Goal: Task Accomplishment & Management: Use online tool/utility

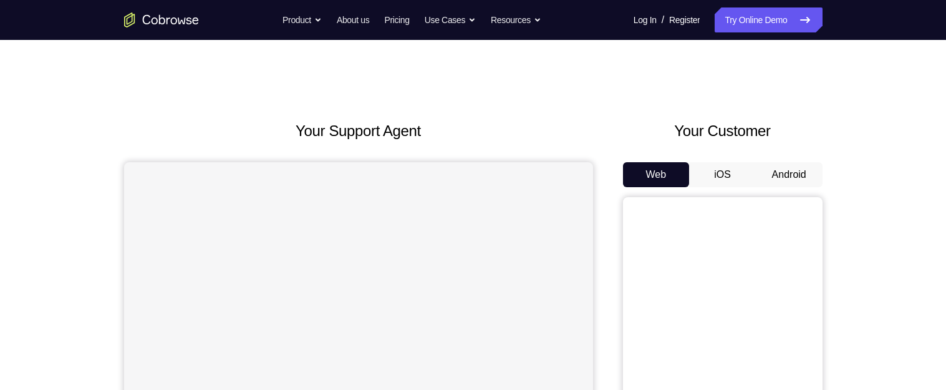
click at [794, 167] on button "Android" at bounding box center [789, 174] width 67 height 25
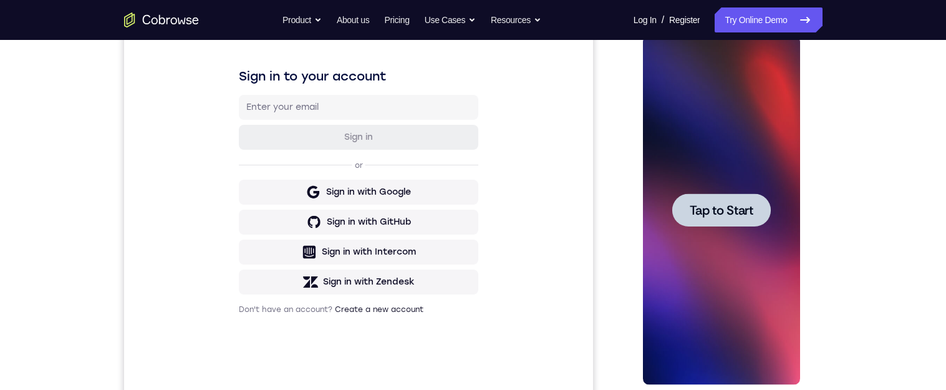
click at [736, 211] on span "Tap to Start" at bounding box center [722, 210] width 64 height 12
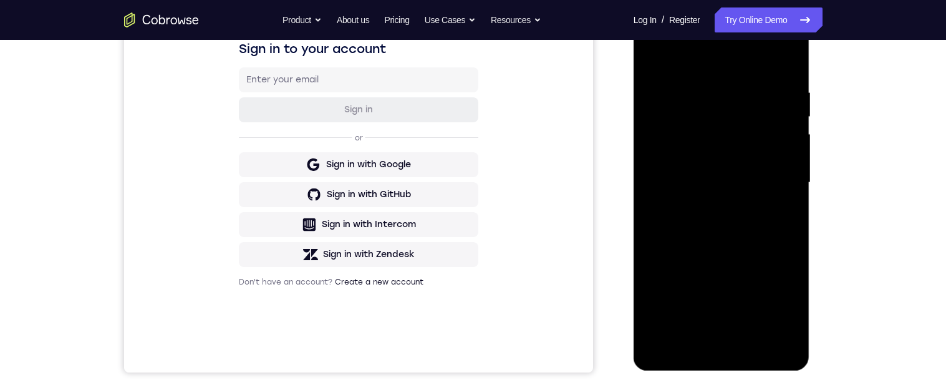
scroll to position [267, 0]
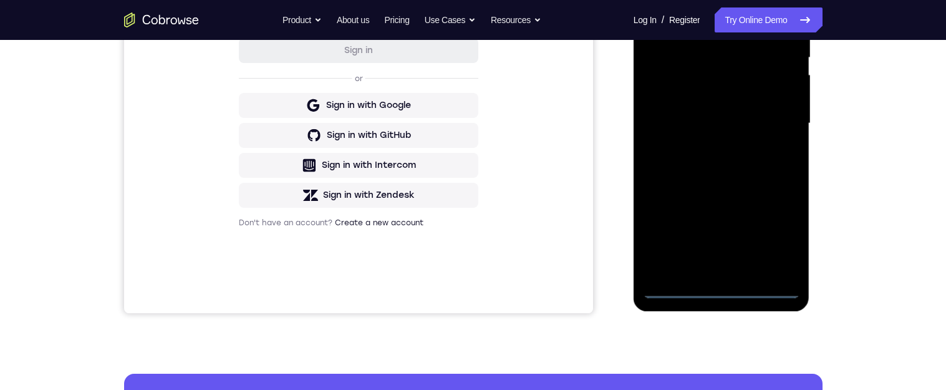
click at [724, 292] on div at bounding box center [721, 123] width 157 height 349
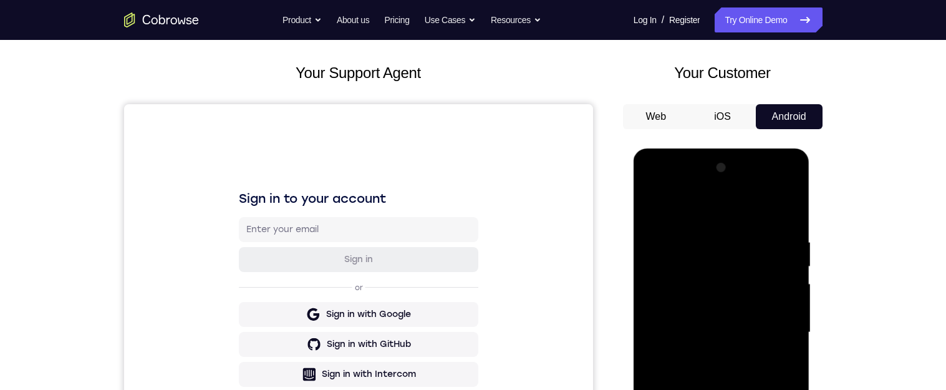
scroll to position [148, 0]
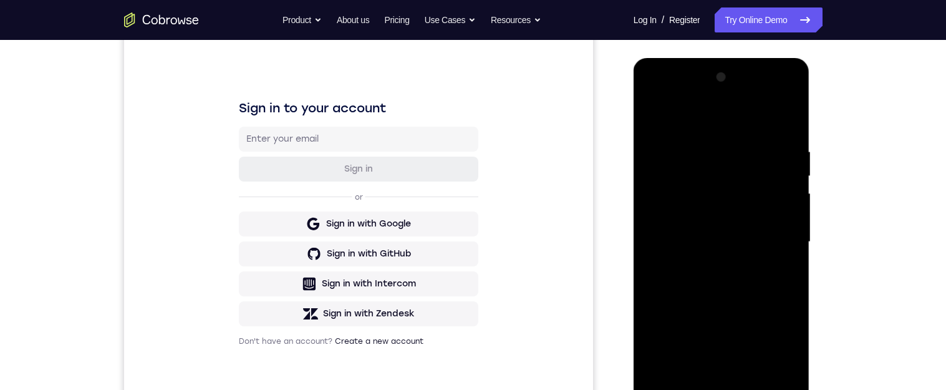
click at [776, 350] on div at bounding box center [721, 241] width 157 height 349
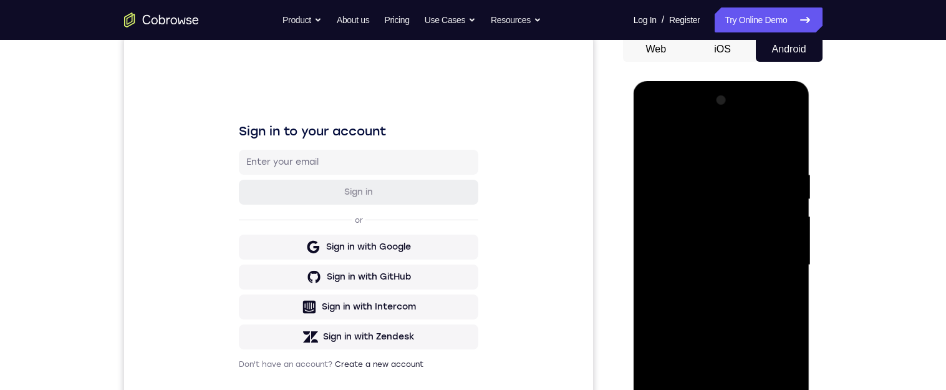
scroll to position [119, 0]
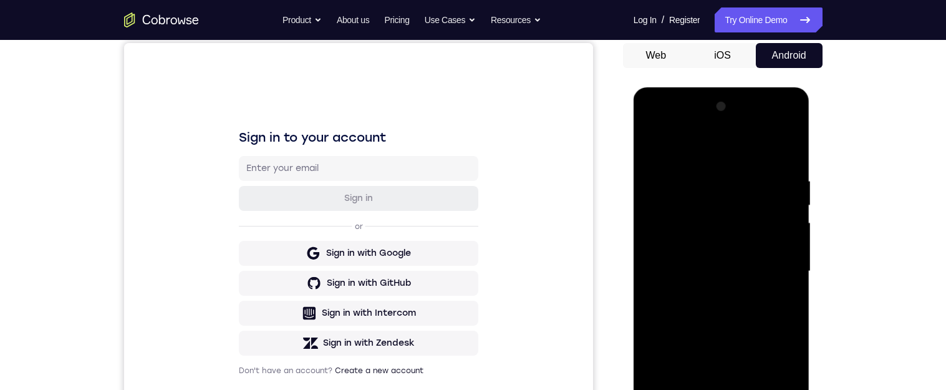
click at [723, 148] on div at bounding box center [721, 271] width 157 height 349
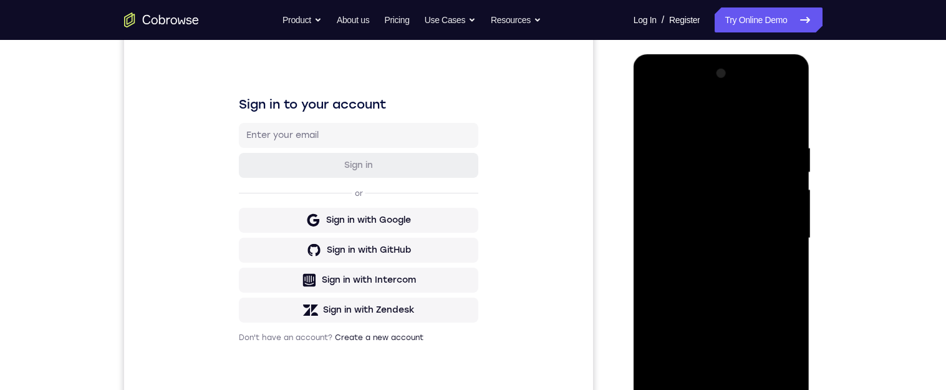
click at [782, 242] on div at bounding box center [721, 238] width 157 height 349
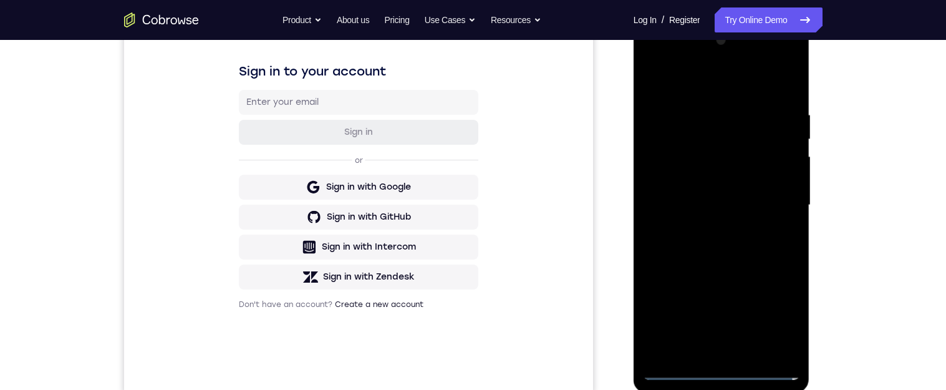
click at [713, 228] on div at bounding box center [721, 205] width 157 height 349
click at [735, 197] on div at bounding box center [721, 205] width 157 height 349
click at [697, 185] on div at bounding box center [721, 205] width 157 height 349
click at [722, 213] on div at bounding box center [721, 205] width 157 height 349
click at [756, 248] on div at bounding box center [721, 205] width 157 height 349
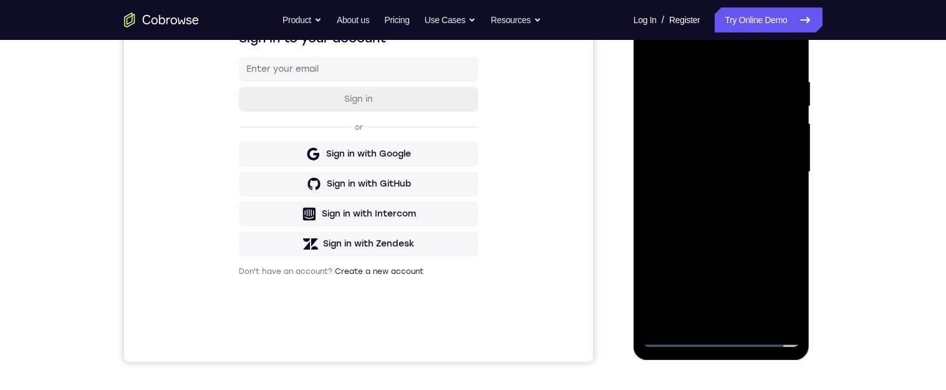
scroll to position [167, 0]
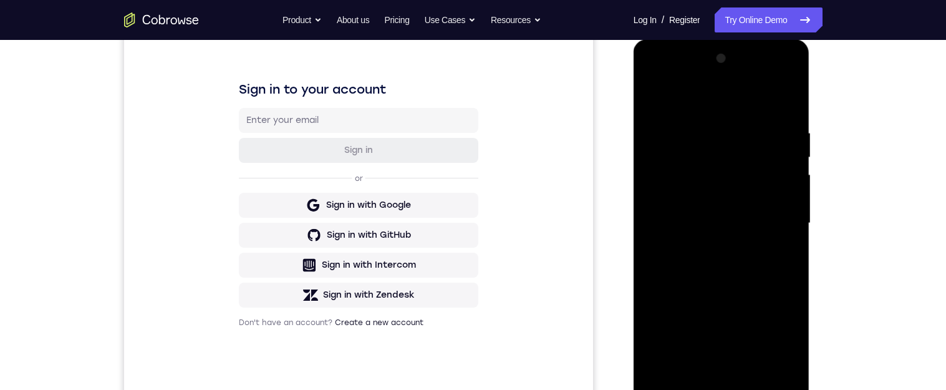
click at [792, 114] on div at bounding box center [721, 223] width 157 height 349
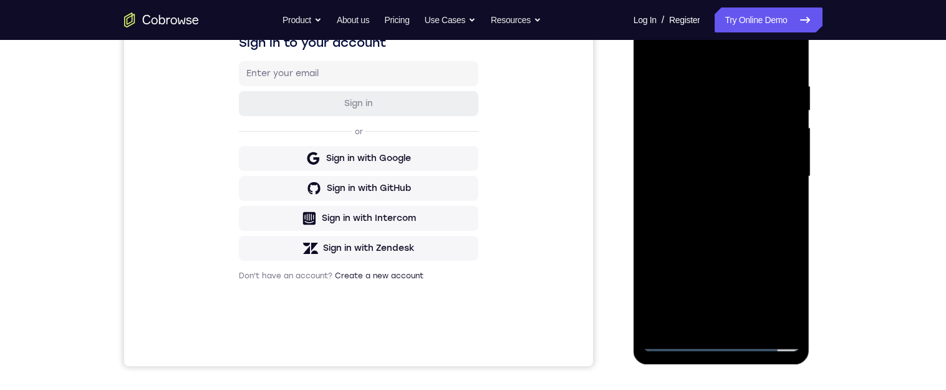
scroll to position [220, 0]
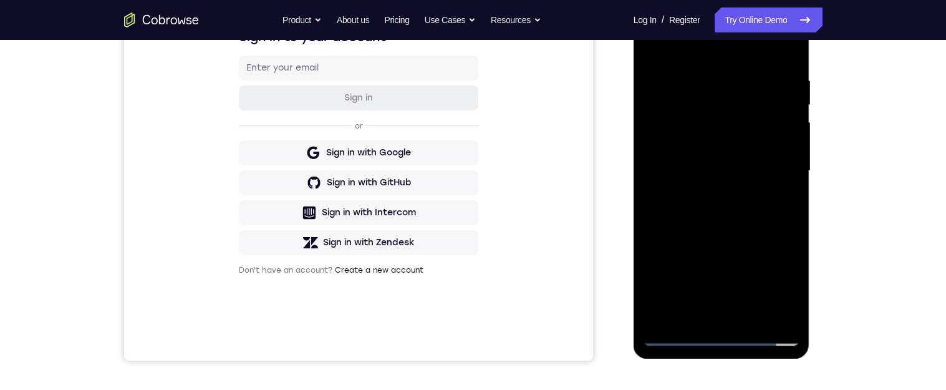
click at [754, 323] on div at bounding box center [721, 170] width 157 height 349
click at [734, 238] on div at bounding box center [721, 170] width 157 height 349
click at [760, 133] on div at bounding box center [721, 170] width 157 height 349
click at [794, 204] on div at bounding box center [721, 170] width 157 height 349
click at [790, 313] on div at bounding box center [721, 170] width 157 height 349
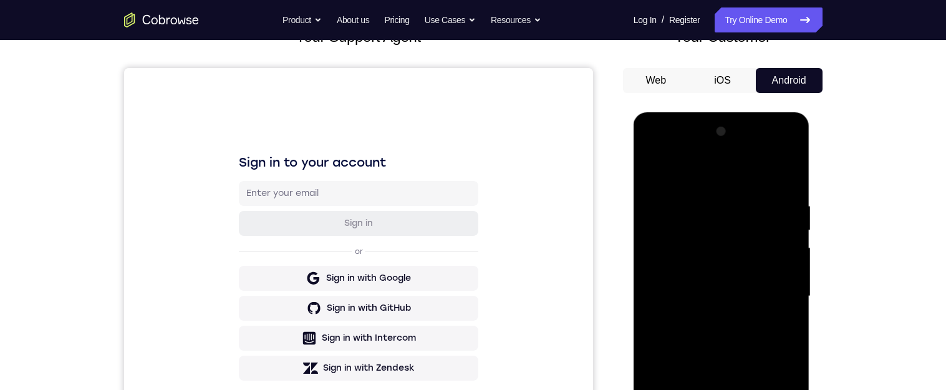
scroll to position [100, 0]
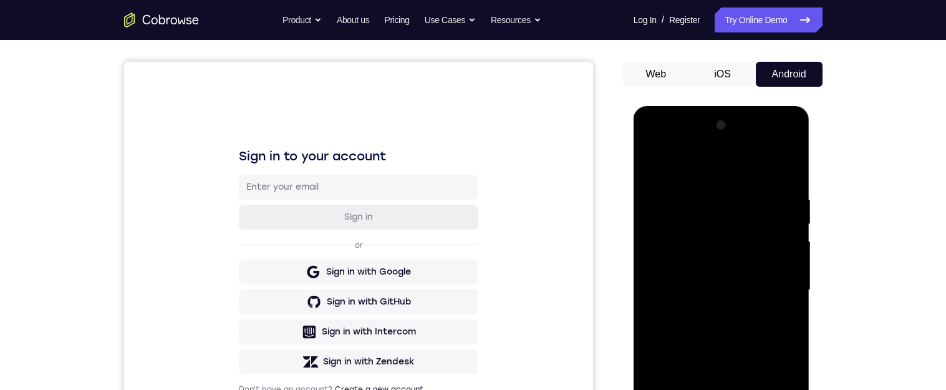
click at [655, 169] on div at bounding box center [721, 289] width 157 height 349
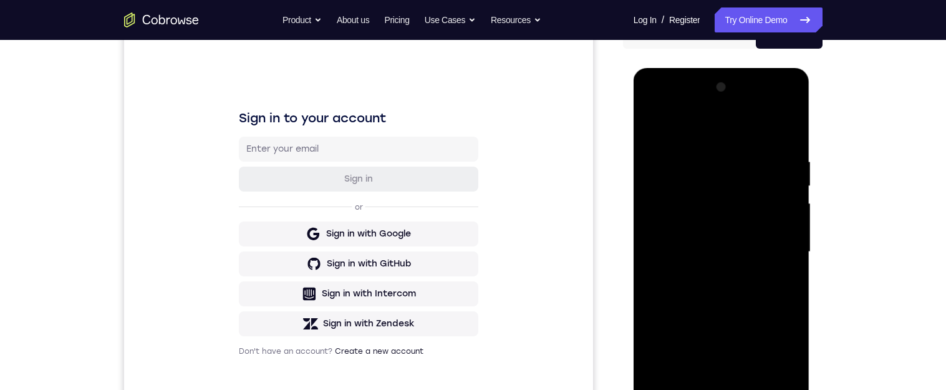
scroll to position [145, 0]
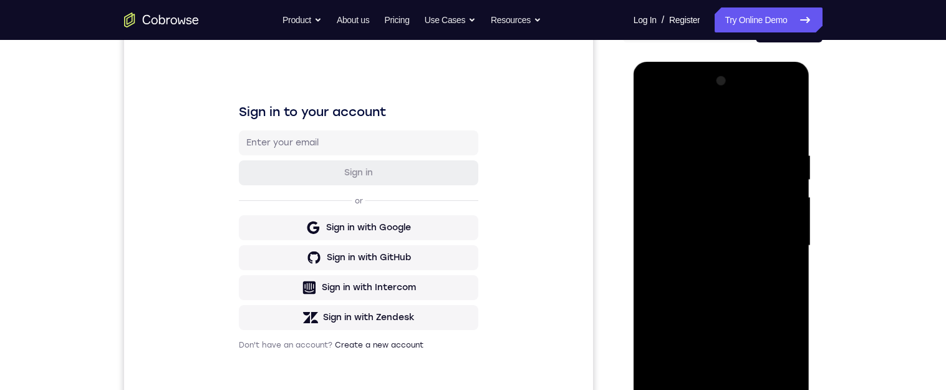
click at [745, 326] on div at bounding box center [721, 245] width 157 height 349
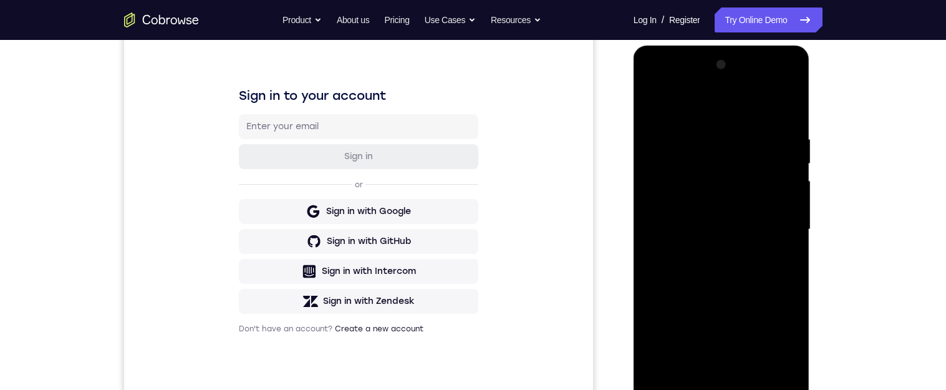
scroll to position [152, 0]
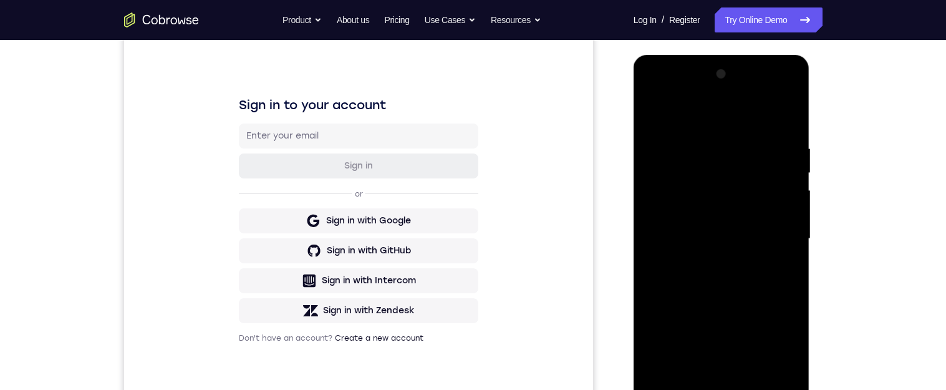
click at [663, 116] on div at bounding box center [721, 238] width 157 height 349
click at [722, 208] on div at bounding box center [721, 238] width 157 height 349
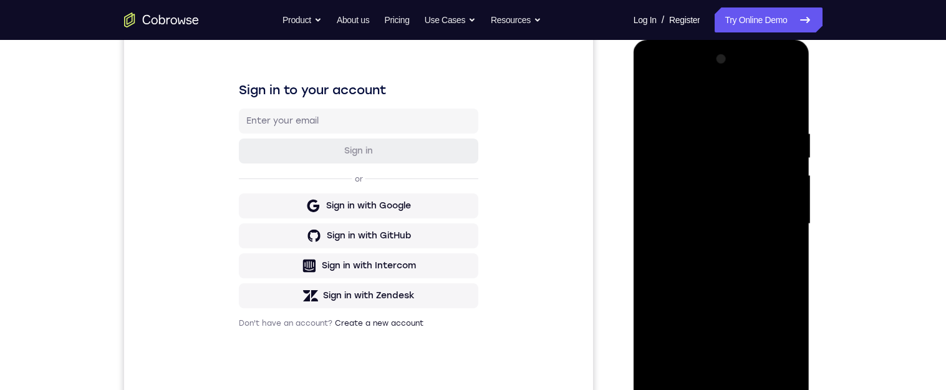
scroll to position [177, 0]
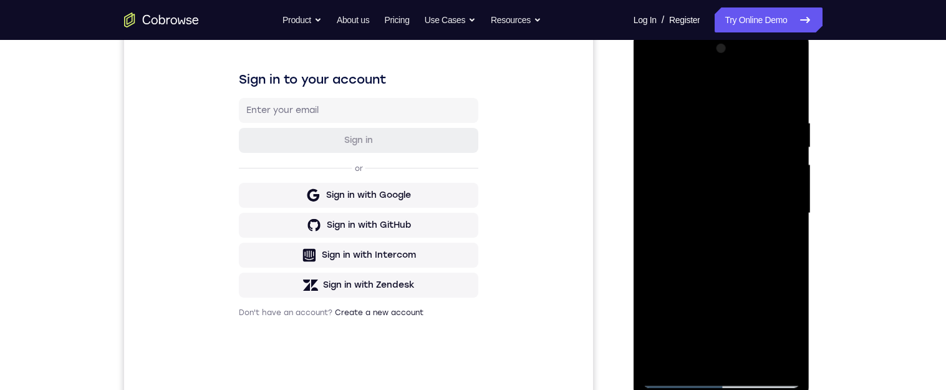
click at [655, 99] on div at bounding box center [721, 213] width 157 height 349
click at [653, 95] on div at bounding box center [721, 213] width 157 height 349
click at [833, 216] on div "Your Support Agent Your Customer Web iOS Android Next Steps We’d be happy to gi…" at bounding box center [473, 274] width 799 height 823
click at [791, 282] on div at bounding box center [721, 213] width 157 height 349
click at [657, 90] on div at bounding box center [721, 213] width 157 height 349
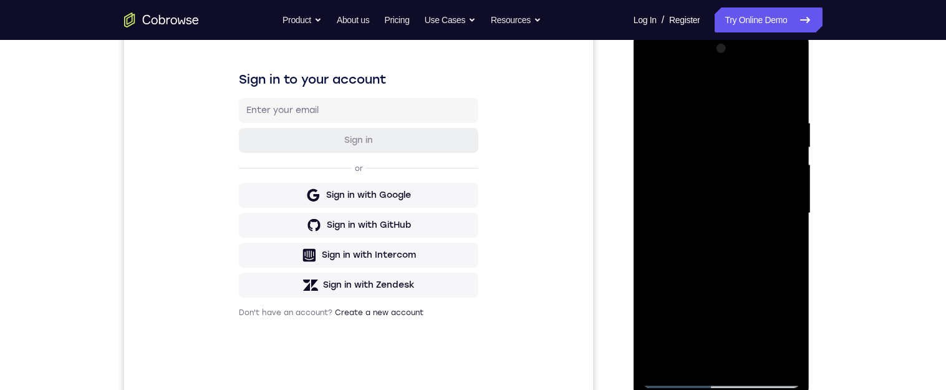
click at [696, 178] on div at bounding box center [721, 213] width 157 height 349
click at [792, 246] on div at bounding box center [721, 213] width 157 height 349
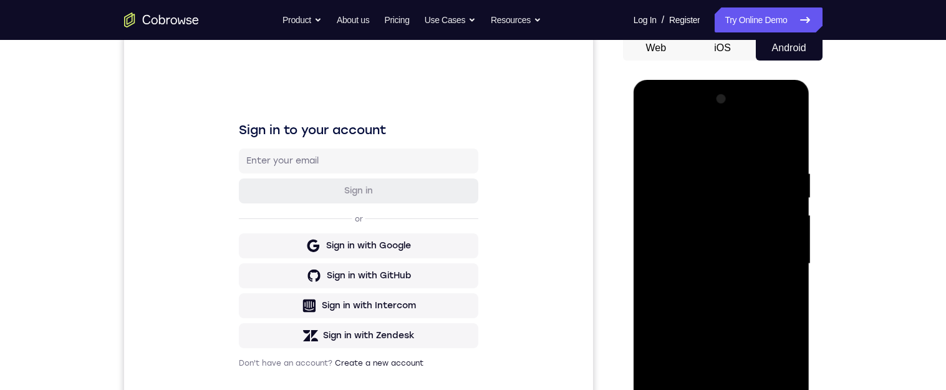
click at [656, 138] on div at bounding box center [721, 263] width 157 height 349
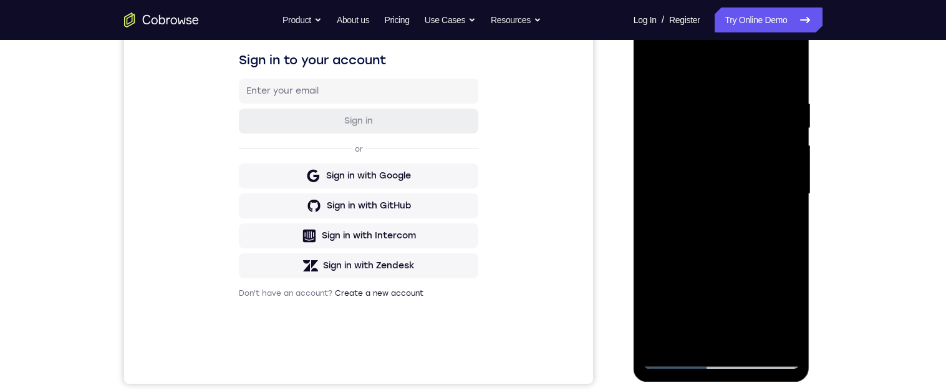
scroll to position [187, 0]
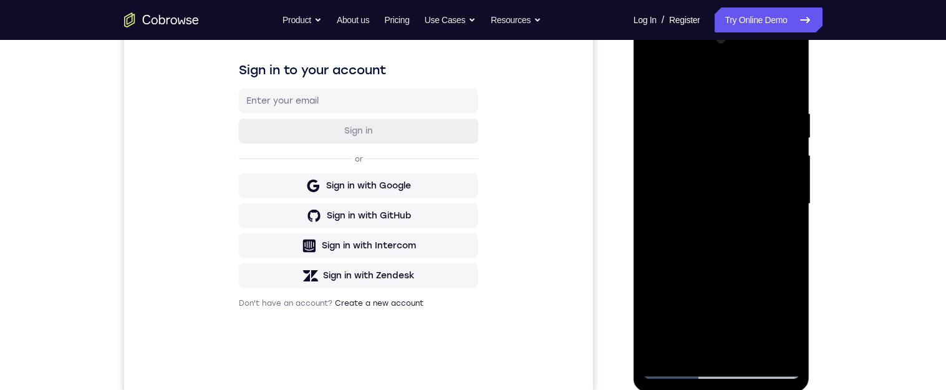
click at [699, 194] on div at bounding box center [721, 203] width 157 height 349
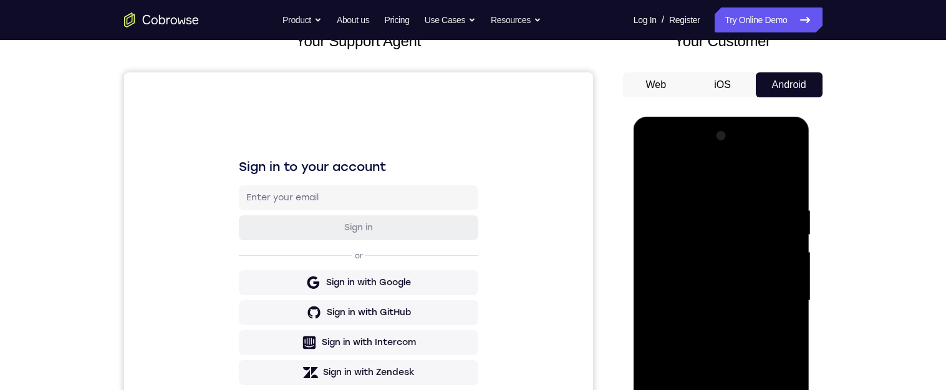
click at [653, 171] on div at bounding box center [721, 300] width 157 height 349
click at [653, 169] on div at bounding box center [721, 300] width 157 height 349
click at [723, 389] on div at bounding box center [721, 300] width 157 height 349
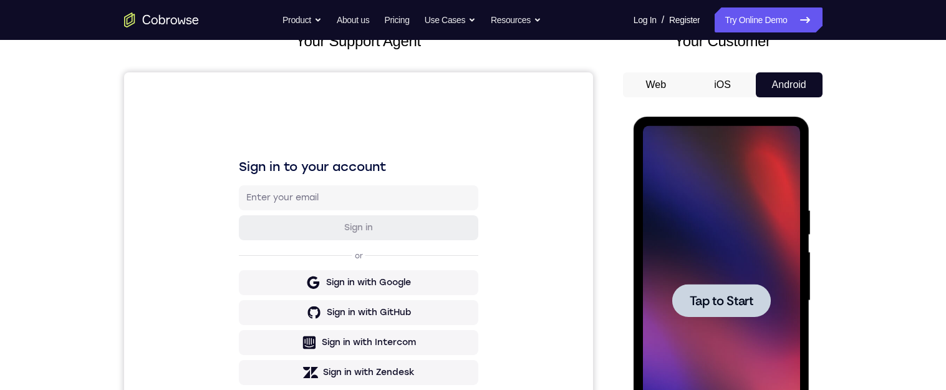
scroll to position [173, 0]
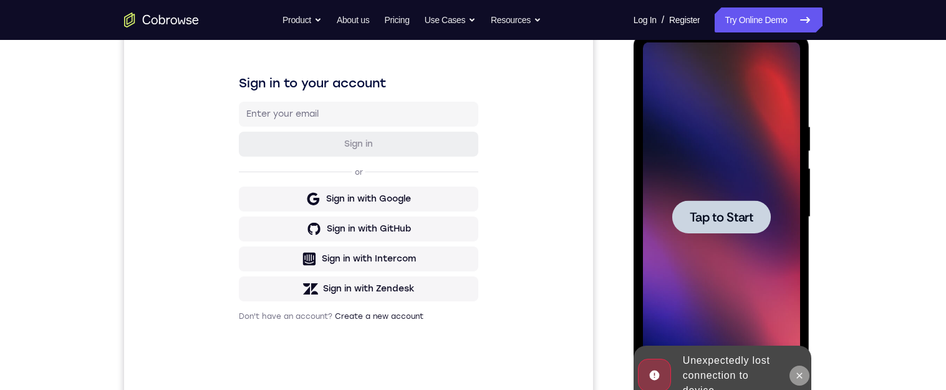
click at [802, 381] on button at bounding box center [800, 376] width 20 height 20
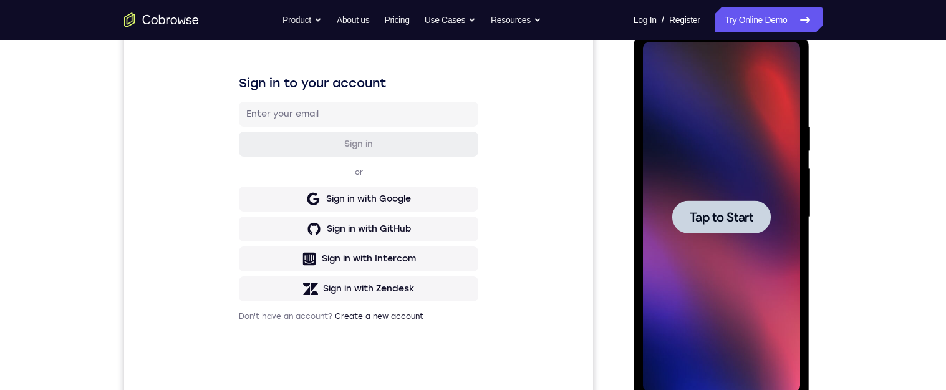
click at [723, 216] on span "Tap to Start" at bounding box center [722, 217] width 64 height 12
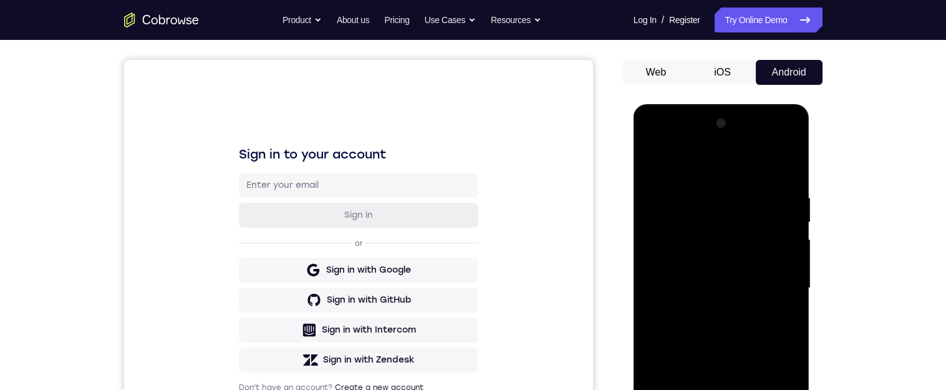
scroll to position [233, 0]
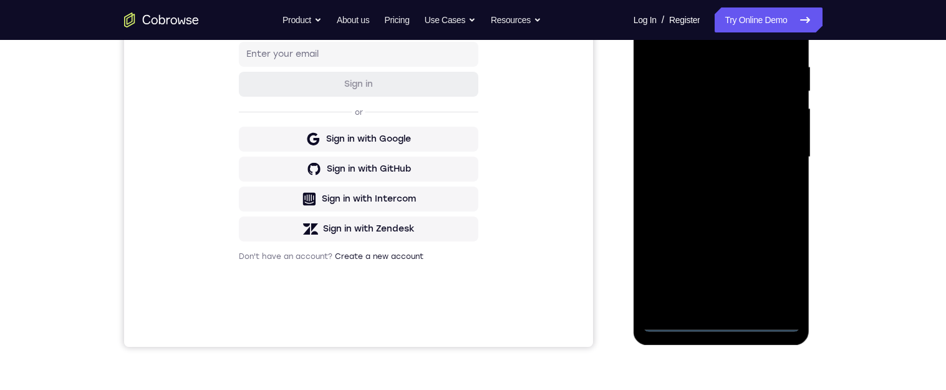
click at [725, 329] on div at bounding box center [721, 157] width 157 height 349
click at [780, 267] on div at bounding box center [721, 156] width 157 height 349
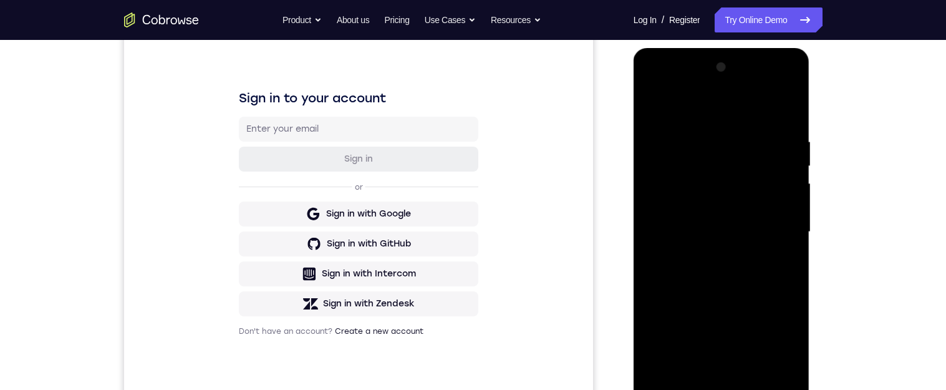
scroll to position [123, 0]
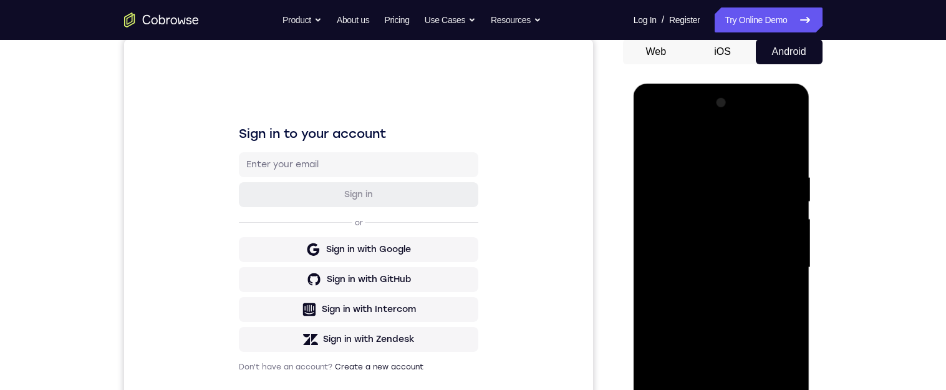
click at [737, 154] on div at bounding box center [721, 267] width 157 height 349
click at [779, 271] on div at bounding box center [721, 267] width 157 height 349
click at [707, 294] on div at bounding box center [721, 267] width 157 height 349
click at [744, 260] on div at bounding box center [721, 267] width 157 height 349
click at [694, 248] on div at bounding box center [721, 267] width 157 height 349
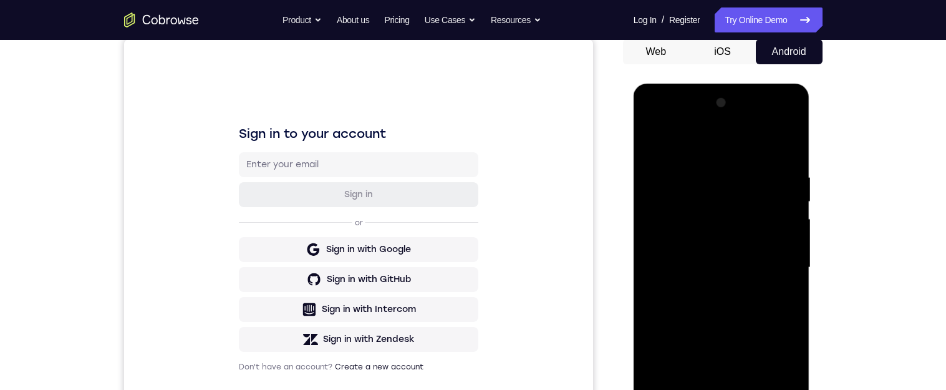
click at [717, 269] on div at bounding box center [721, 267] width 157 height 349
click at [732, 313] on div at bounding box center [721, 267] width 157 height 349
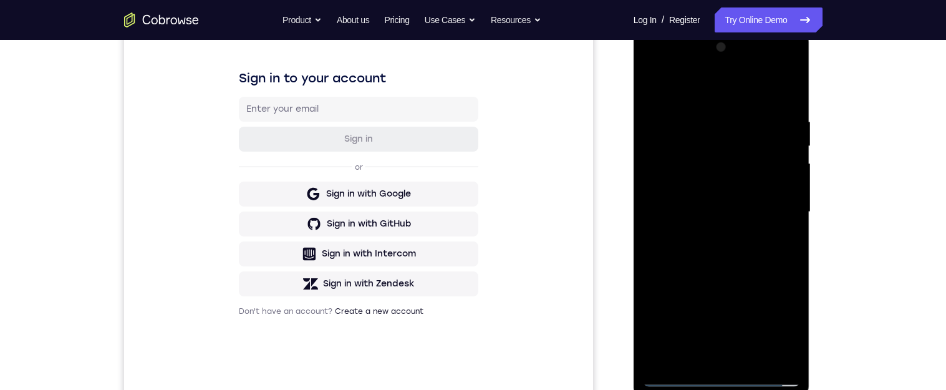
scroll to position [180, 0]
click at [795, 105] on div at bounding box center [721, 210] width 157 height 349
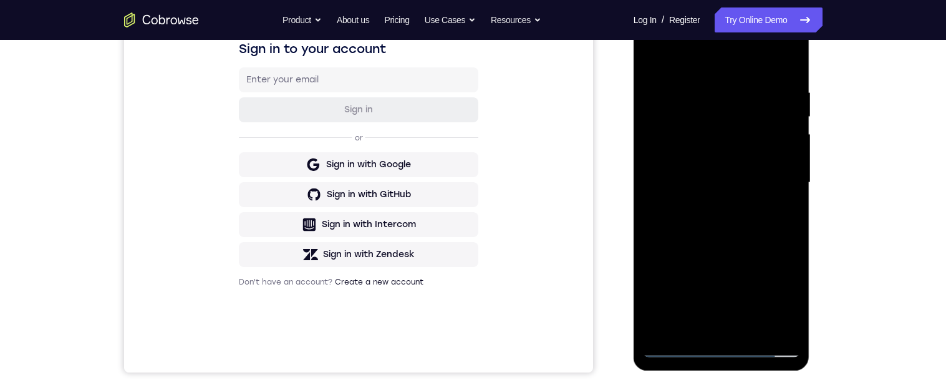
click at [757, 331] on div at bounding box center [721, 182] width 157 height 349
click at [737, 256] on div at bounding box center [721, 182] width 157 height 349
click at [699, 147] on div at bounding box center [721, 182] width 157 height 349
click at [696, 235] on div at bounding box center [721, 182] width 157 height 349
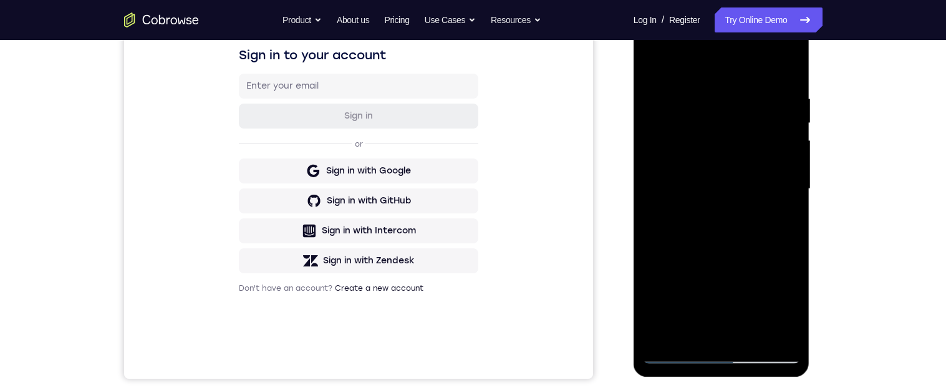
click at [793, 68] on div at bounding box center [721, 188] width 157 height 349
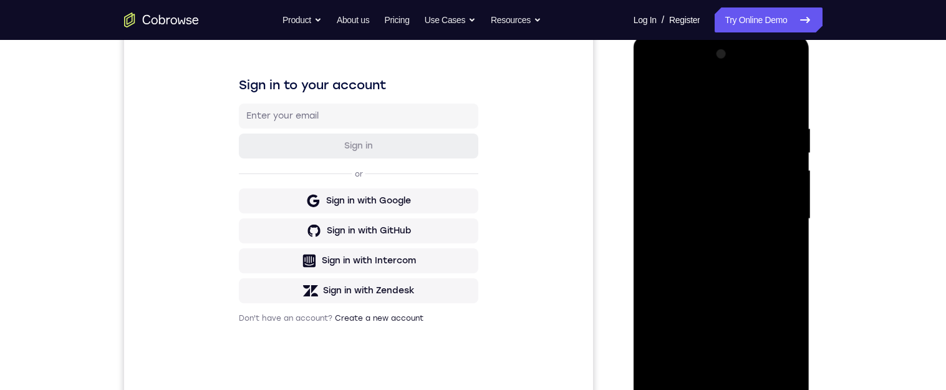
scroll to position [220, 0]
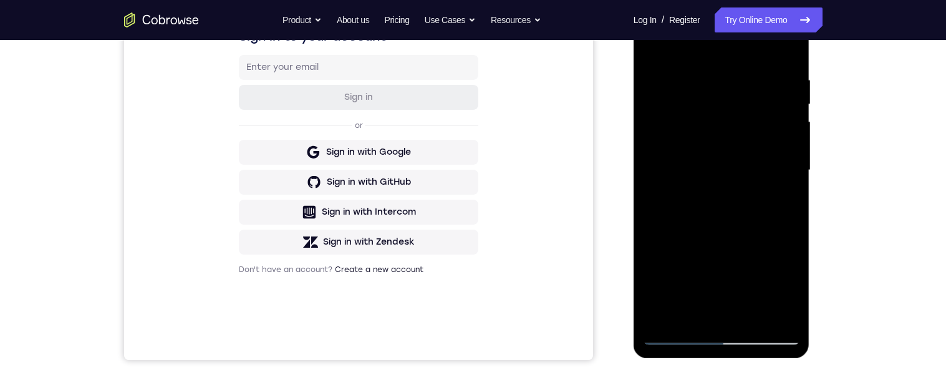
click at [695, 319] on div at bounding box center [721, 170] width 157 height 349
click at [786, 201] on div at bounding box center [721, 170] width 157 height 349
click at [721, 165] on div at bounding box center [721, 170] width 157 height 349
click at [750, 260] on div at bounding box center [721, 170] width 157 height 349
click at [745, 265] on div at bounding box center [721, 170] width 157 height 349
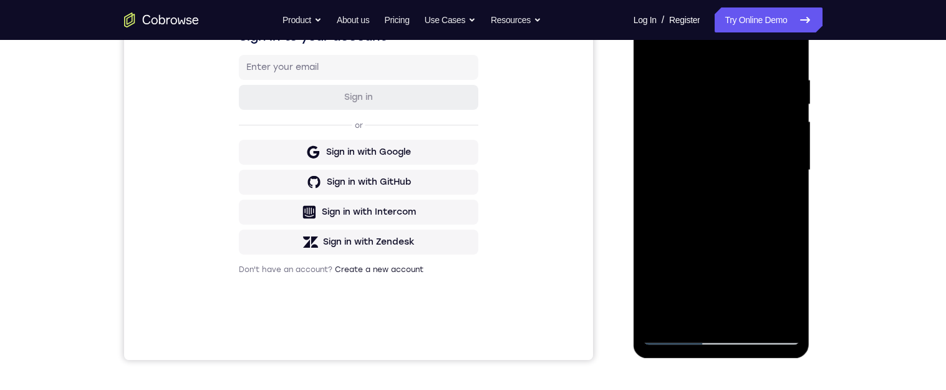
click at [782, 208] on div at bounding box center [721, 170] width 157 height 349
click at [738, 220] on div at bounding box center [721, 170] width 157 height 349
click at [734, 216] on div at bounding box center [721, 170] width 157 height 349
click at [780, 206] on div at bounding box center [721, 170] width 157 height 349
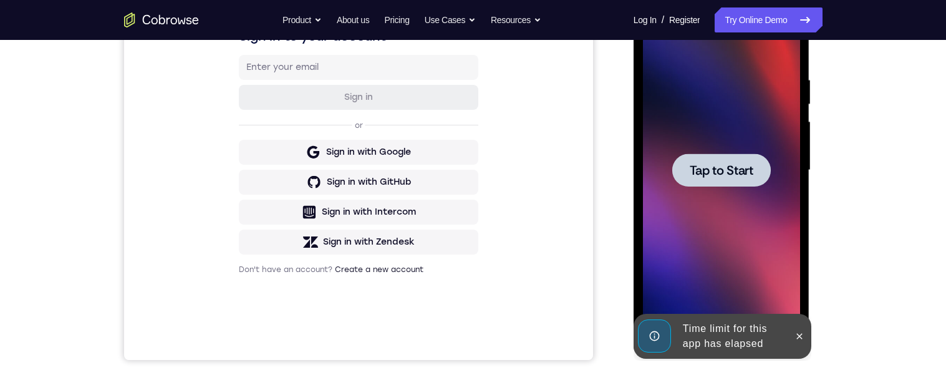
click at [749, 170] on span "Tap to Start" at bounding box center [722, 170] width 64 height 12
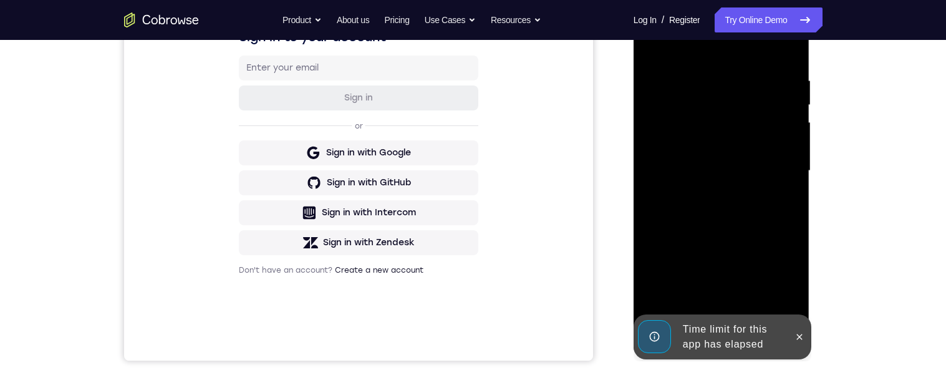
scroll to position [223, 0]
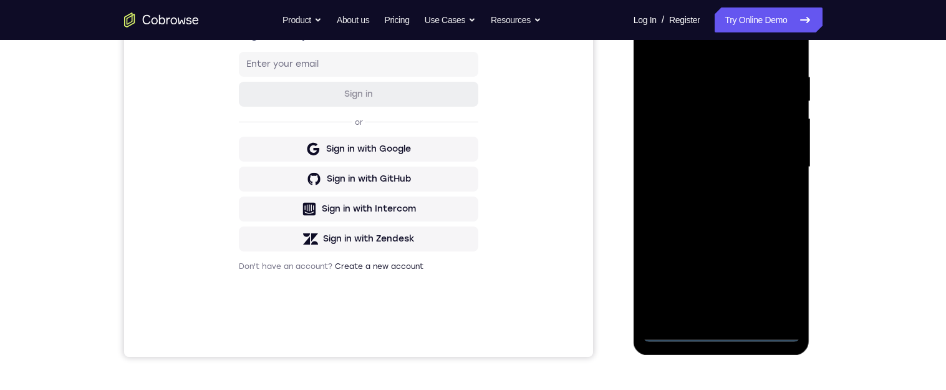
click at [722, 336] on div at bounding box center [721, 167] width 157 height 349
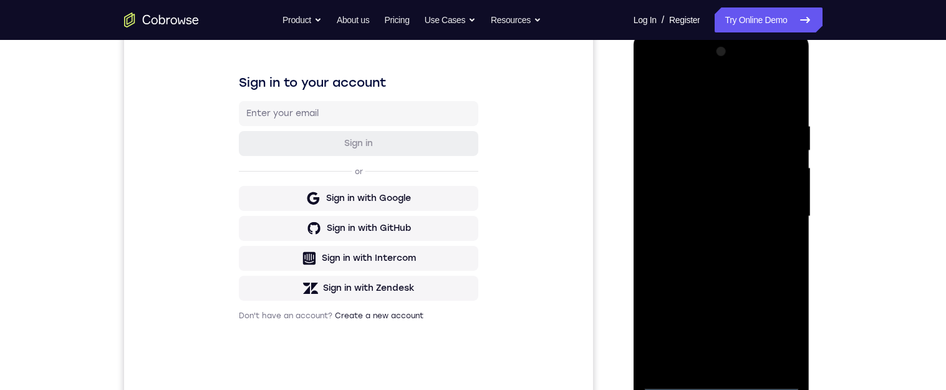
click at [780, 333] on div at bounding box center [721, 216] width 157 height 349
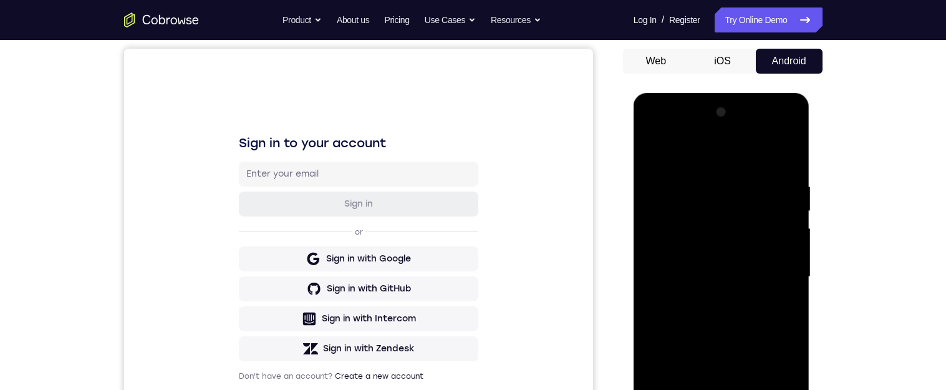
click at [754, 160] on div at bounding box center [721, 276] width 157 height 349
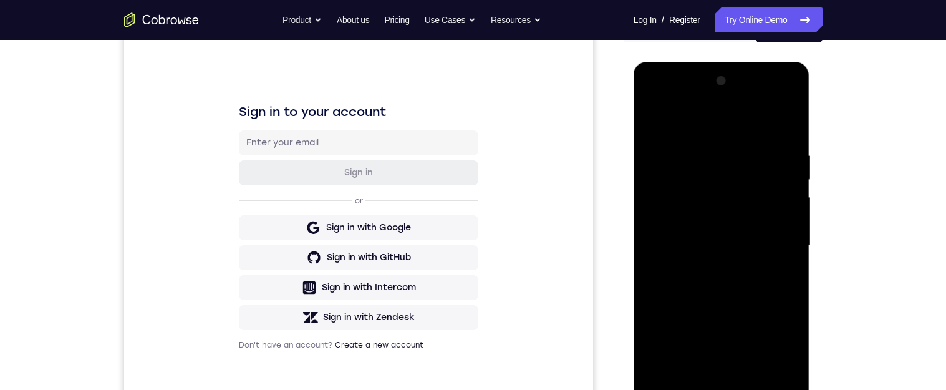
click at [781, 242] on div at bounding box center [721, 245] width 157 height 349
click at [716, 271] on div at bounding box center [721, 245] width 157 height 349
click at [757, 231] on div at bounding box center [721, 245] width 157 height 349
click at [691, 226] on div at bounding box center [721, 245] width 157 height 349
click at [724, 248] on div at bounding box center [721, 245] width 157 height 349
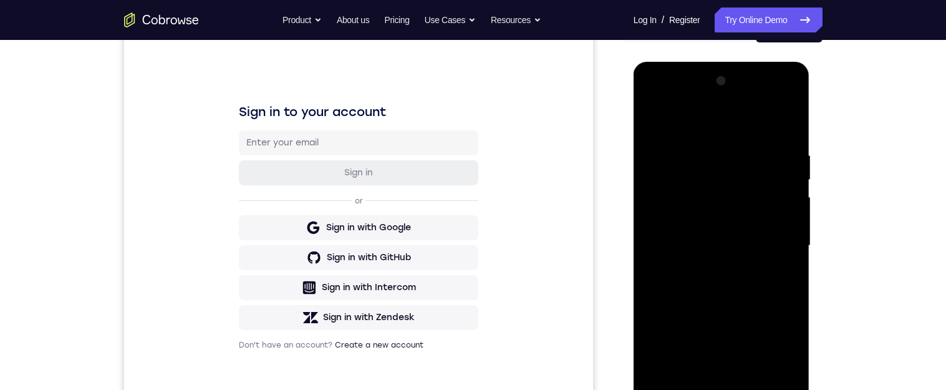
click at [727, 292] on div at bounding box center [721, 245] width 157 height 349
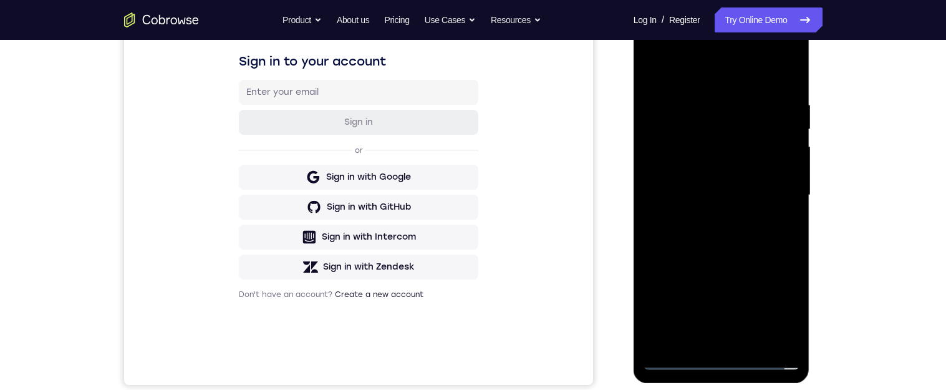
scroll to position [211, 0]
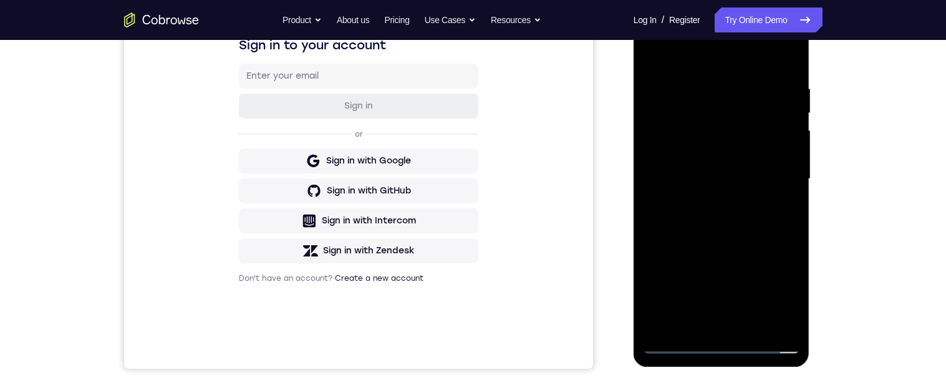
click at [793, 67] on div at bounding box center [721, 178] width 157 height 349
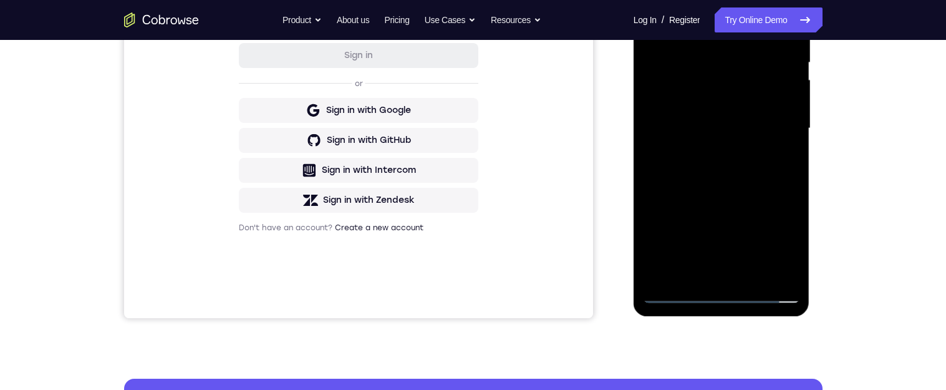
click at [756, 278] on div at bounding box center [721, 128] width 157 height 349
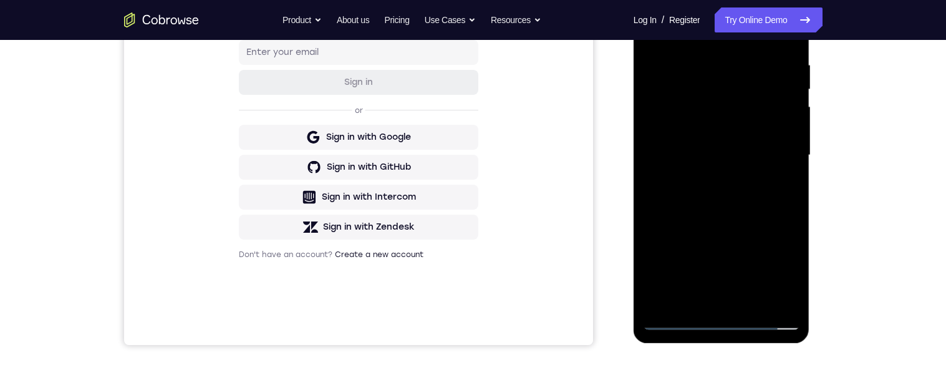
click at [757, 302] on div at bounding box center [721, 155] width 157 height 349
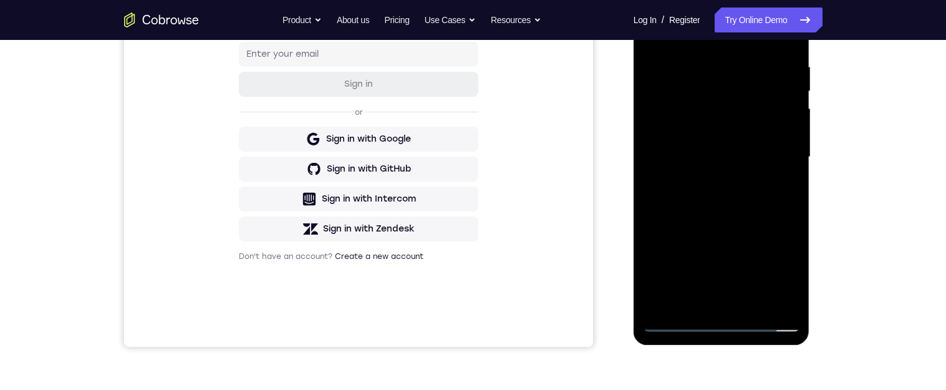
click at [750, 306] on div at bounding box center [721, 157] width 157 height 349
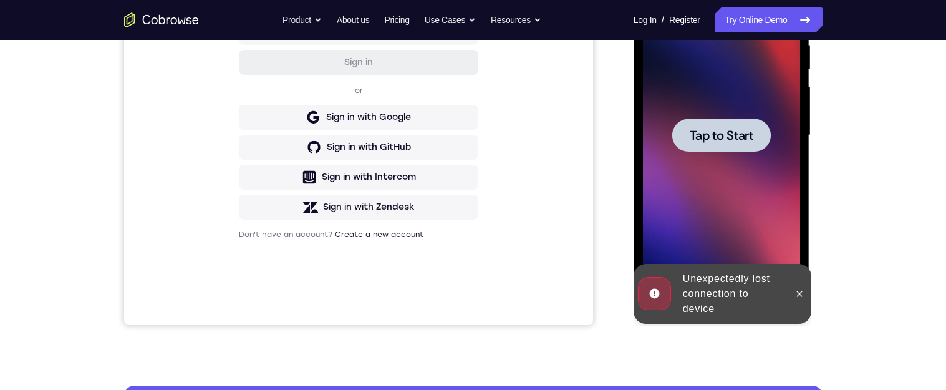
scroll to position [198, 0]
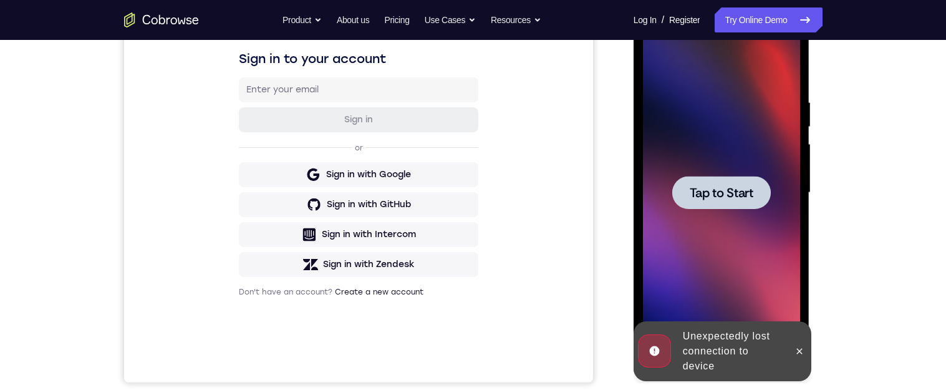
click at [740, 187] on span "Tap to Start" at bounding box center [722, 193] width 64 height 12
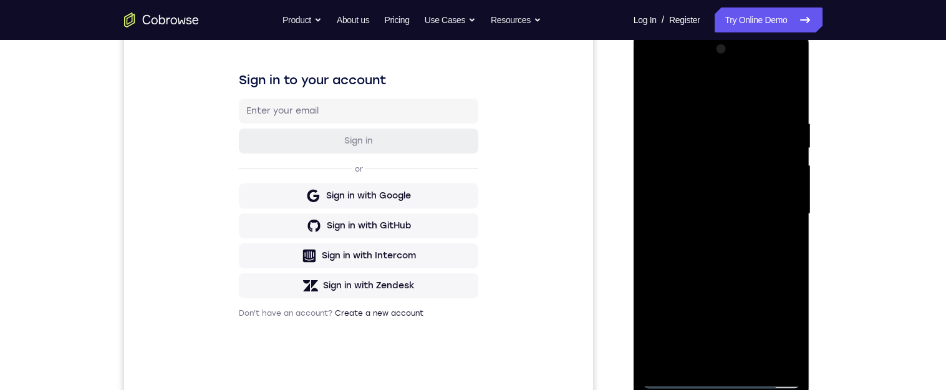
scroll to position [263, 0]
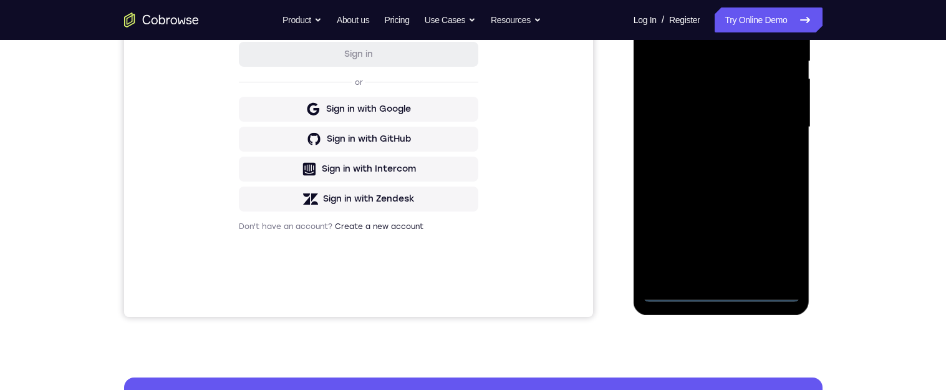
click at [722, 294] on div at bounding box center [721, 127] width 157 height 349
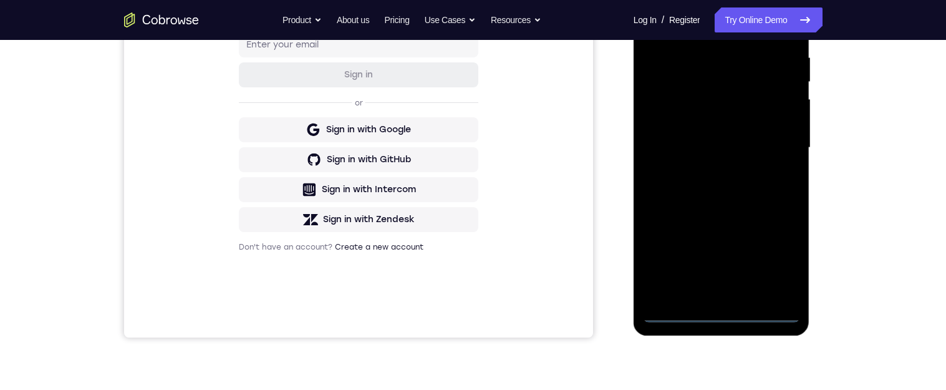
click at [784, 260] on div at bounding box center [721, 147] width 157 height 349
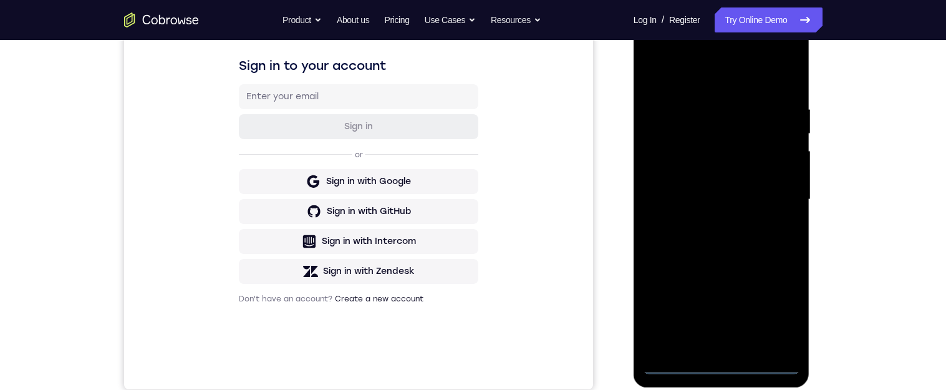
scroll to position [132, 0]
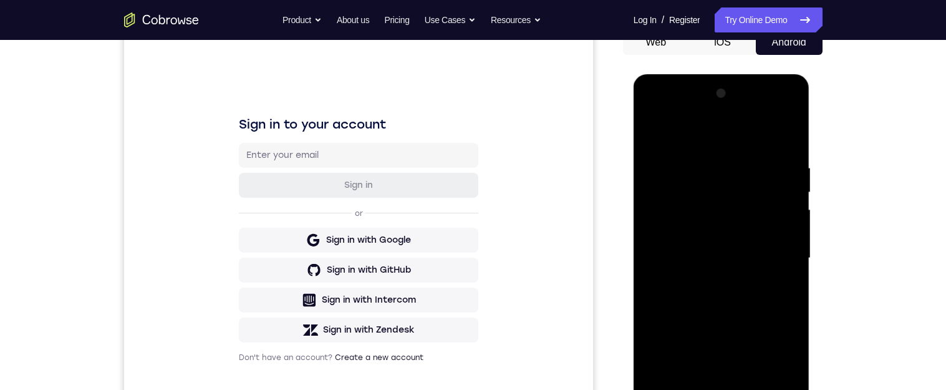
click at [742, 143] on div at bounding box center [721, 258] width 157 height 349
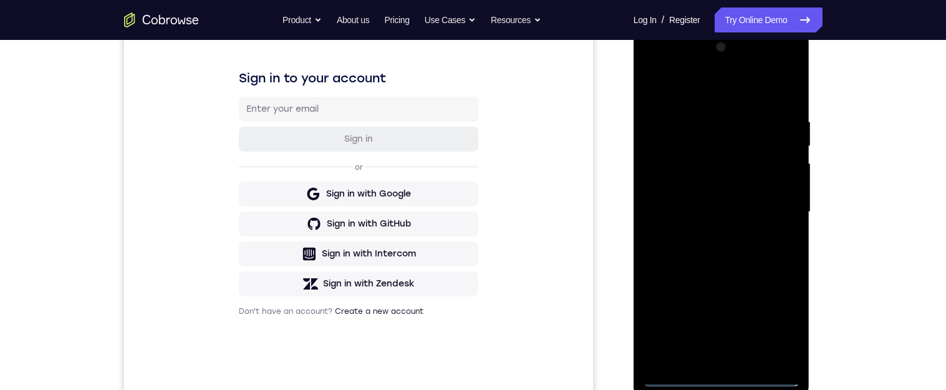
click at [781, 207] on div at bounding box center [721, 211] width 157 height 349
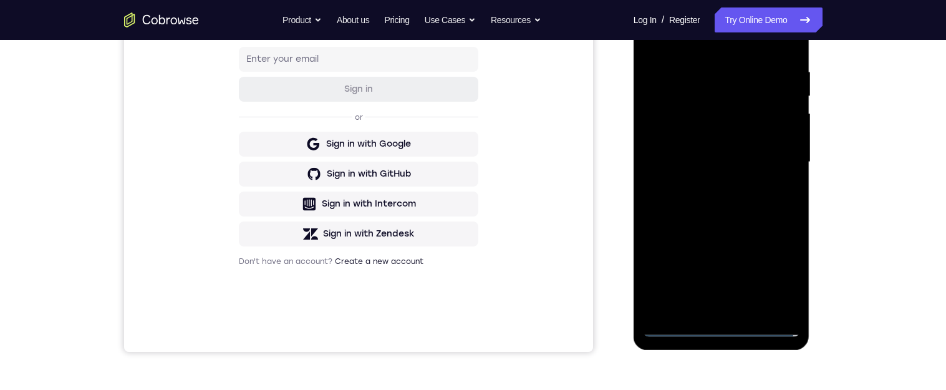
click at [712, 187] on div at bounding box center [721, 162] width 157 height 349
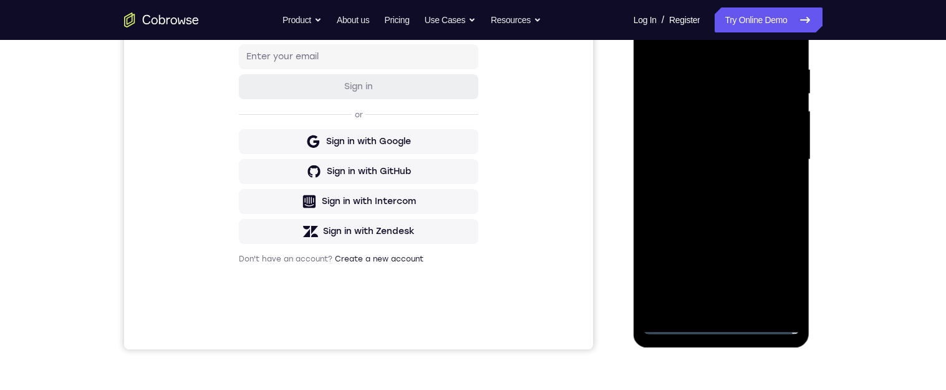
click at [770, 150] on div at bounding box center [721, 159] width 157 height 349
click at [707, 141] on div at bounding box center [721, 159] width 157 height 349
click at [722, 165] on div at bounding box center [721, 159] width 157 height 349
click at [729, 168] on div at bounding box center [721, 159] width 157 height 349
click at [837, 150] on div "Your Support Agent Your Customer Web iOS Android Next Steps We’d be happy to gi…" at bounding box center [473, 220] width 799 height 823
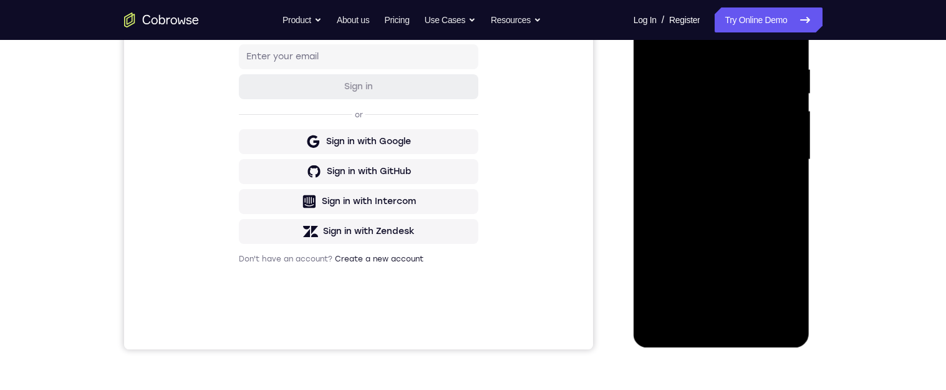
scroll to position [243, 0]
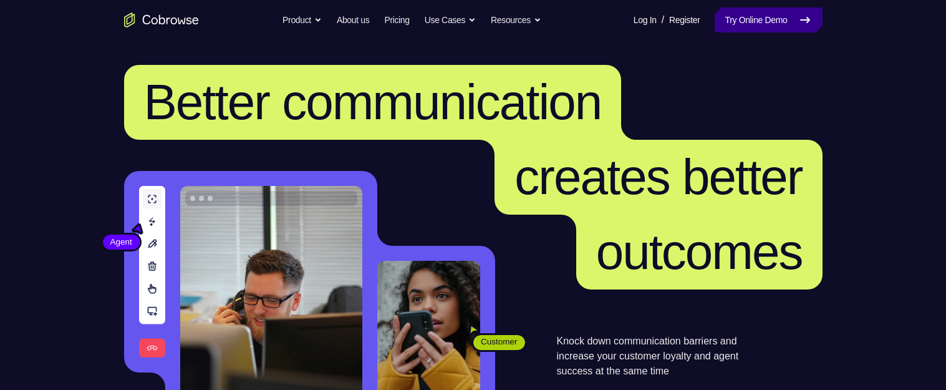
click at [762, 17] on link "Try Online Demo" at bounding box center [768, 19] width 107 height 25
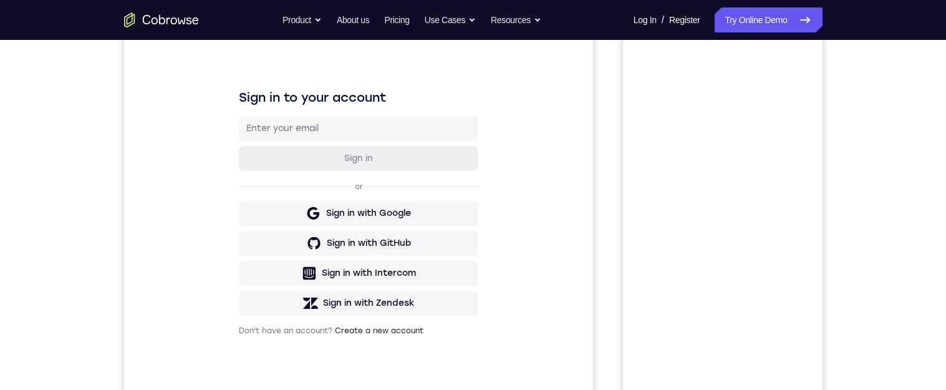
scroll to position [36, 0]
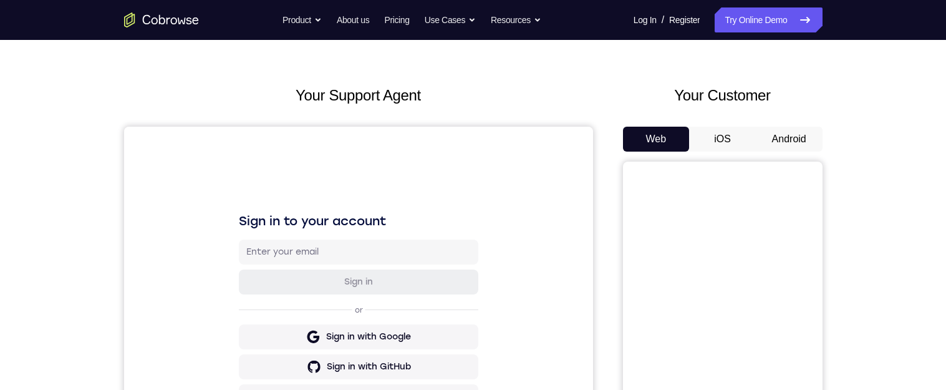
click at [799, 137] on button "Android" at bounding box center [789, 139] width 67 height 25
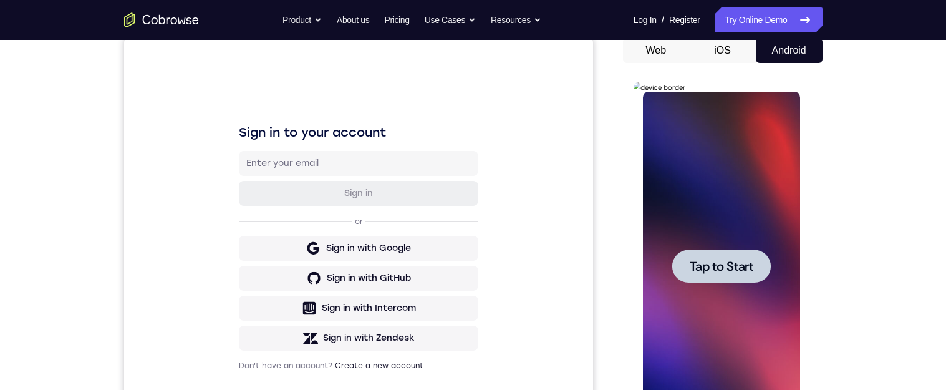
scroll to position [0, 0]
click at [709, 271] on span "Tap to Start" at bounding box center [722, 266] width 64 height 12
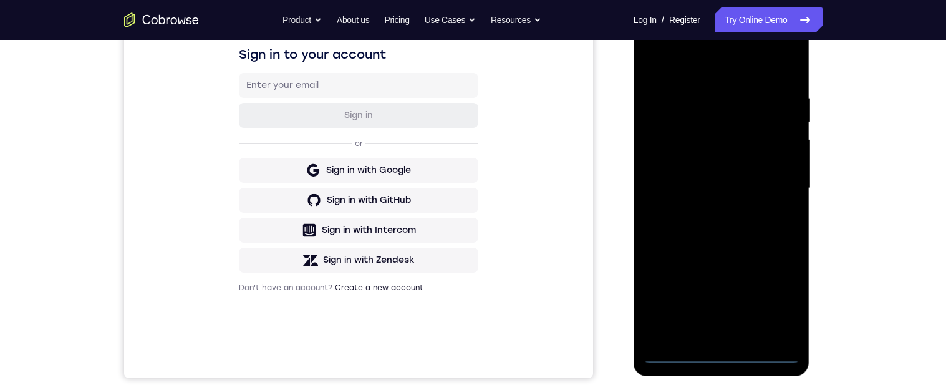
scroll to position [205, 0]
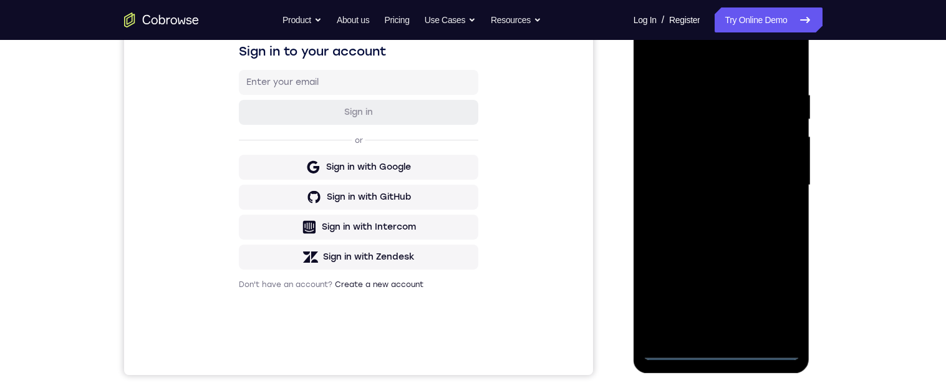
click at [722, 356] on div at bounding box center [721, 185] width 157 height 349
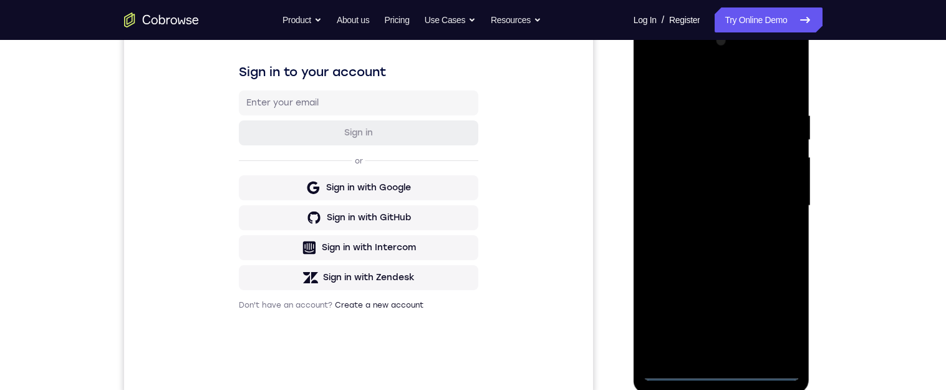
click at [785, 319] on div at bounding box center [721, 205] width 157 height 349
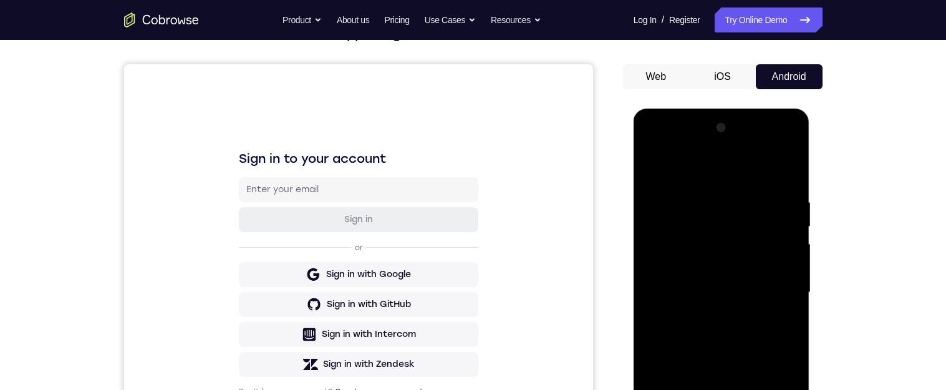
scroll to position [123, 0]
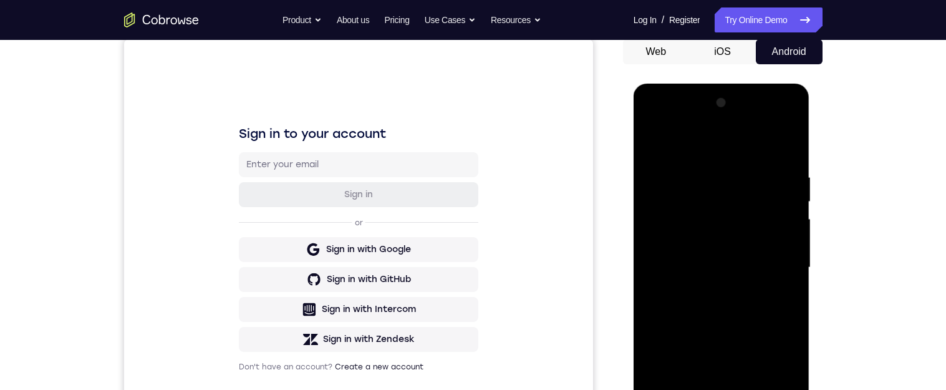
click at [719, 138] on div at bounding box center [721, 267] width 157 height 349
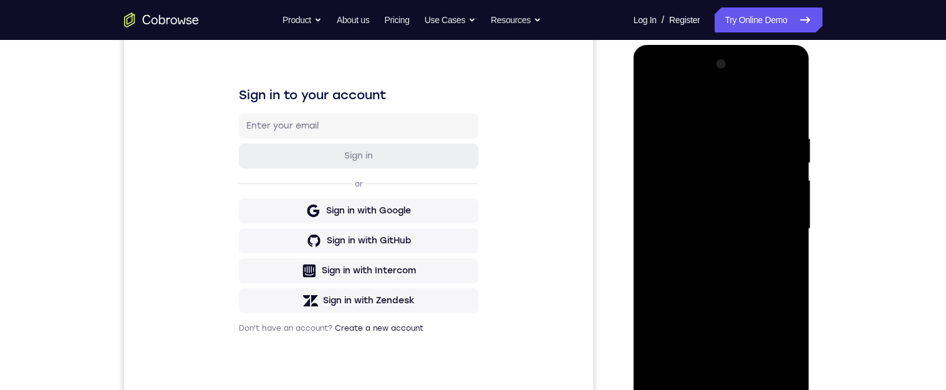
click at [776, 226] on div at bounding box center [721, 228] width 157 height 349
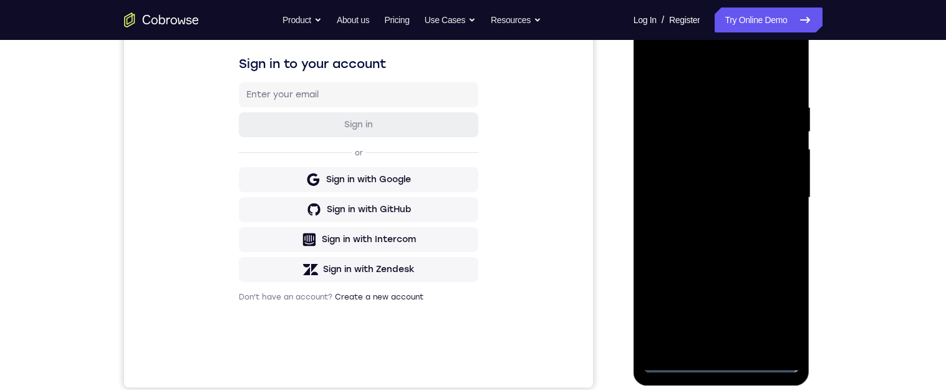
scroll to position [198, 0]
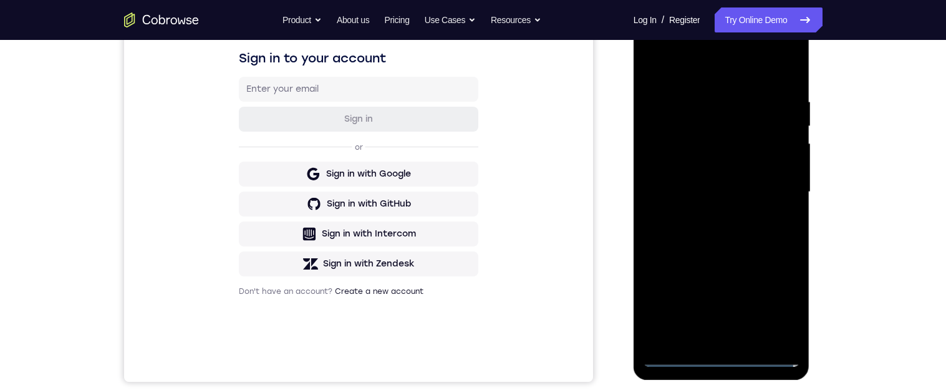
click at [711, 221] on div at bounding box center [721, 191] width 157 height 349
click at [742, 182] on div at bounding box center [721, 191] width 157 height 349
click at [691, 169] on div at bounding box center [721, 191] width 157 height 349
click at [707, 198] on div at bounding box center [721, 191] width 157 height 349
click at [729, 240] on div at bounding box center [721, 191] width 157 height 349
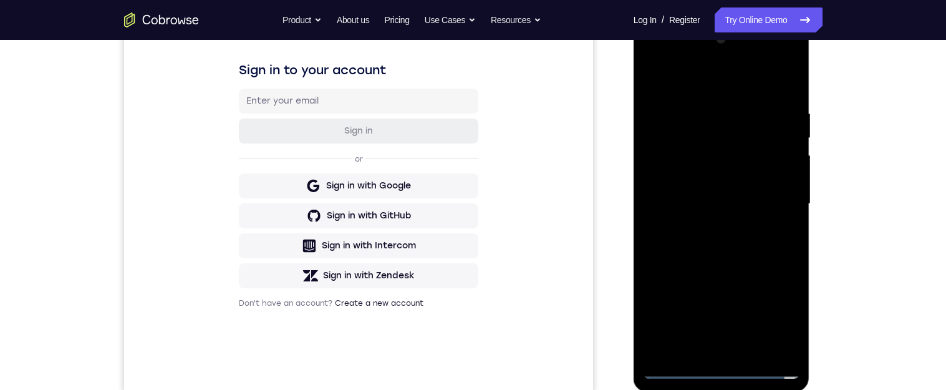
scroll to position [185, 0]
click at [757, 350] on div at bounding box center [721, 205] width 157 height 349
click at [729, 270] on div at bounding box center [721, 205] width 157 height 349
click at [700, 170] on div at bounding box center [721, 205] width 157 height 349
click at [694, 351] on div at bounding box center [721, 205] width 157 height 349
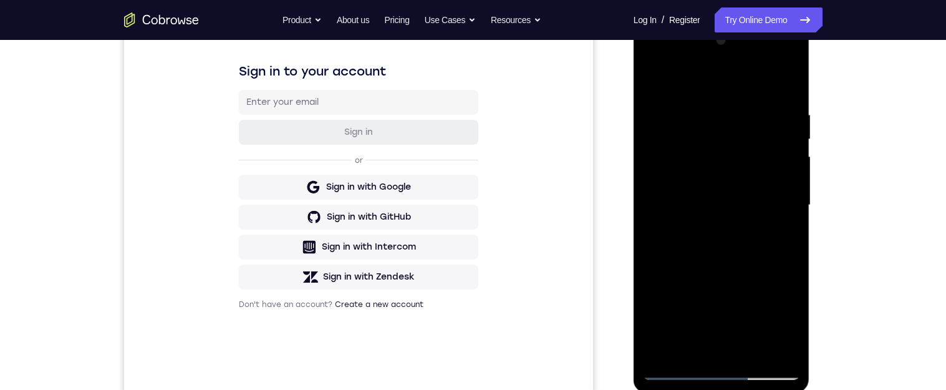
click at [773, 301] on div at bounding box center [721, 205] width 157 height 349
click at [790, 228] on div at bounding box center [721, 205] width 157 height 349
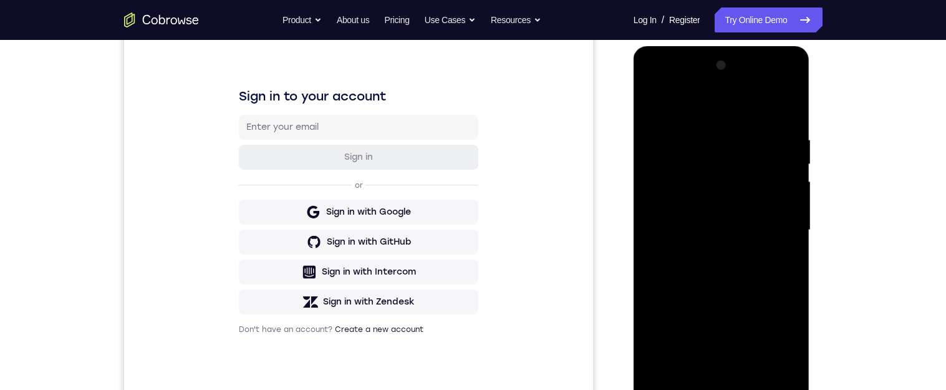
click at [661, 102] on div at bounding box center [721, 230] width 157 height 349
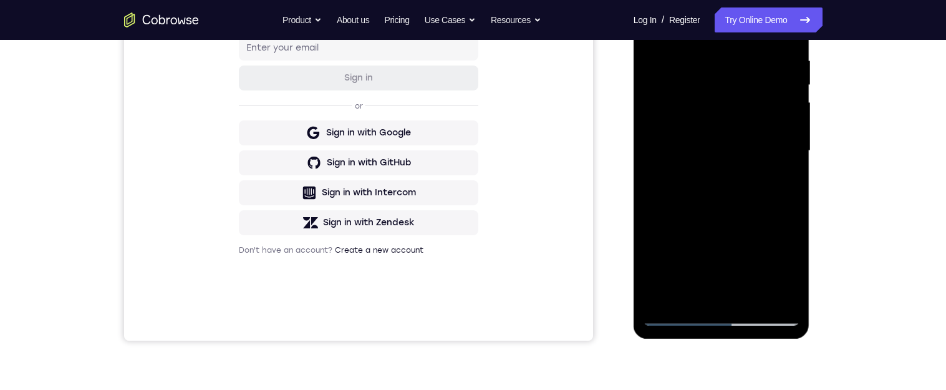
scroll to position [198, 0]
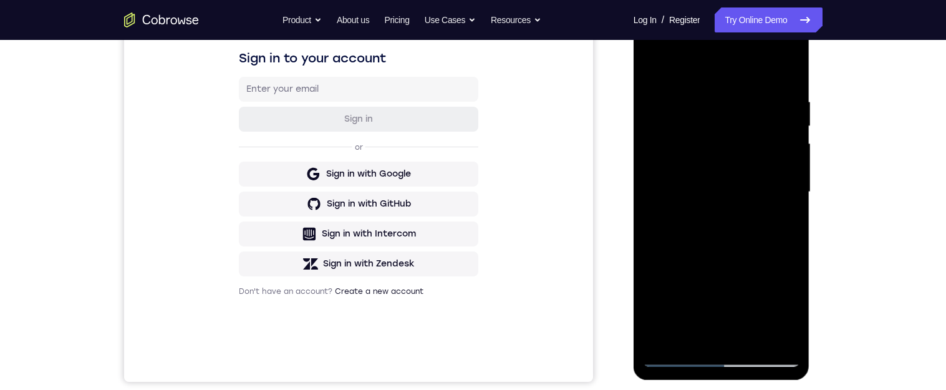
click at [698, 156] on div at bounding box center [721, 191] width 157 height 349
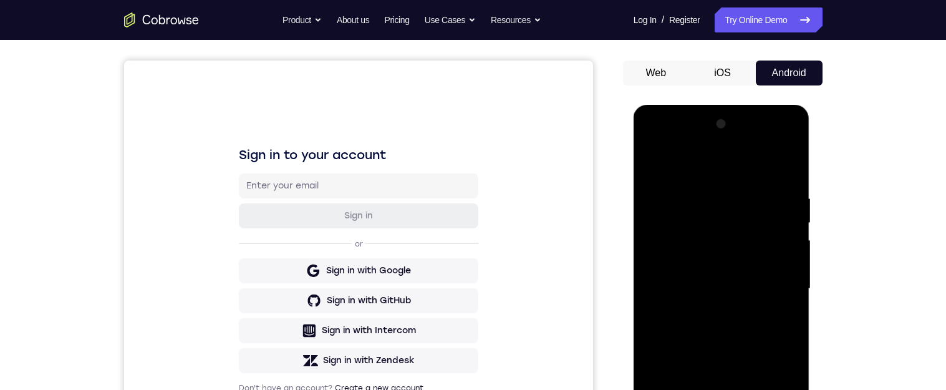
click at [689, 268] on div at bounding box center [721, 288] width 157 height 349
click at [699, 329] on div at bounding box center [721, 288] width 157 height 349
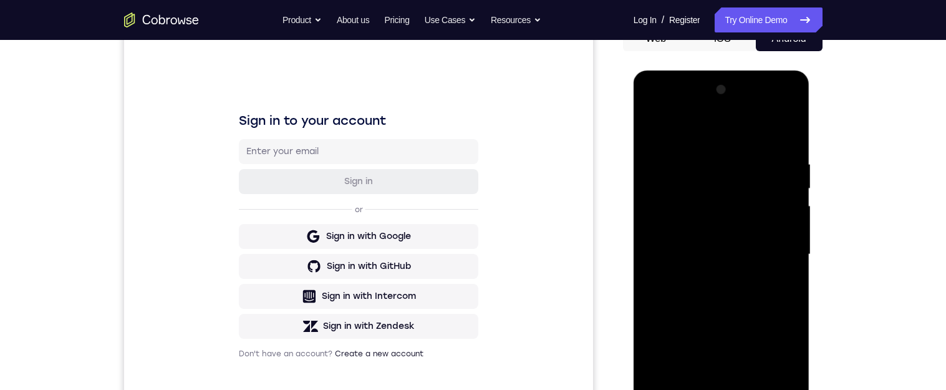
scroll to position [142, 0]
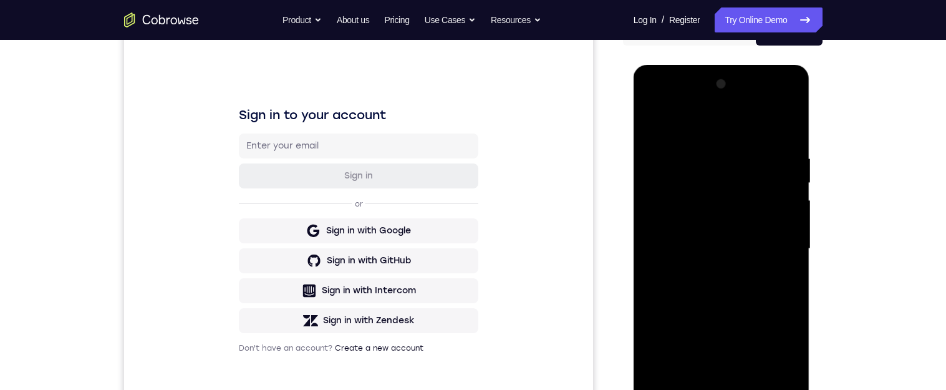
click at [830, 264] on div "Your Support Agent Your Customer Web iOS Android Next Steps We’d be happy to gi…" at bounding box center [473, 309] width 799 height 823
click at [836, 334] on div "Your Support Agent Your Customer Web iOS Android Next Steps We’d be happy to gi…" at bounding box center [473, 309] width 799 height 823
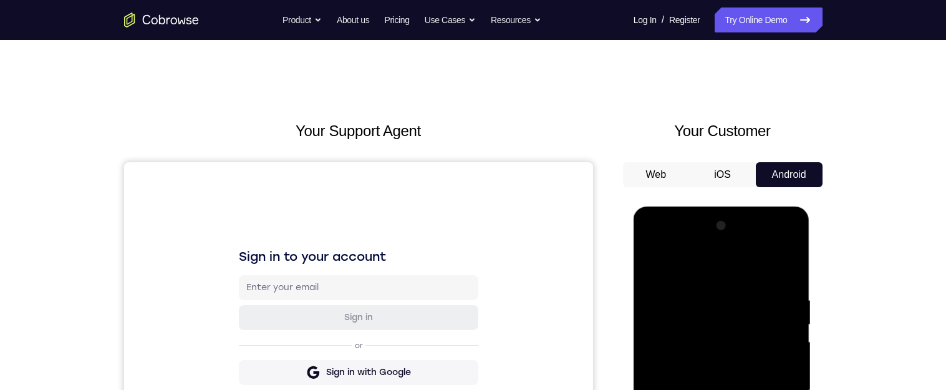
click at [789, 266] on div at bounding box center [721, 390] width 157 height 349
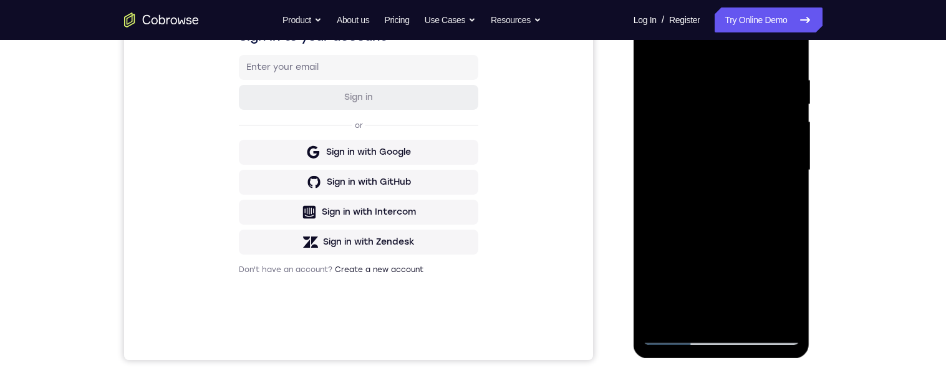
scroll to position [224, 0]
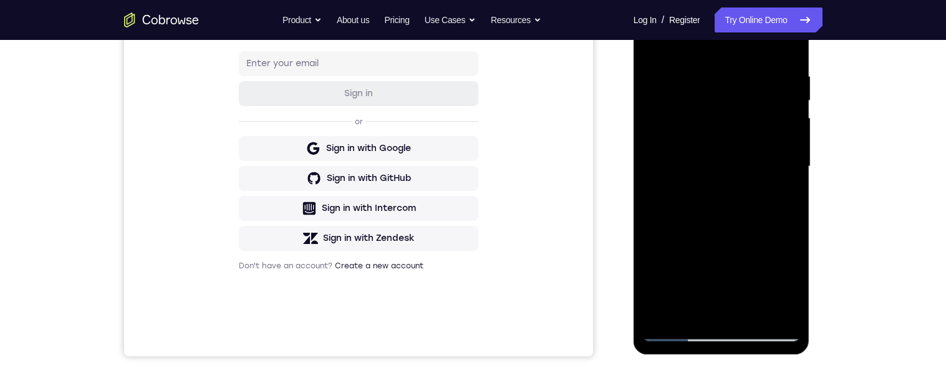
click at [729, 284] on div at bounding box center [721, 166] width 157 height 349
click at [772, 271] on div at bounding box center [721, 166] width 157 height 349
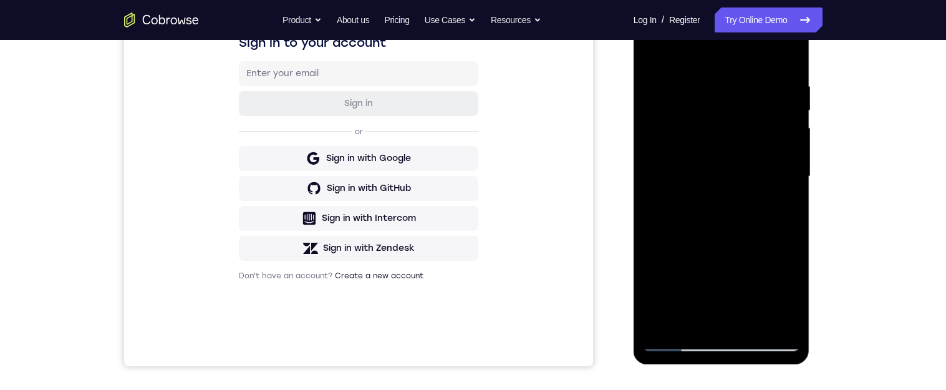
click at [651, 53] on div at bounding box center [721, 176] width 157 height 349
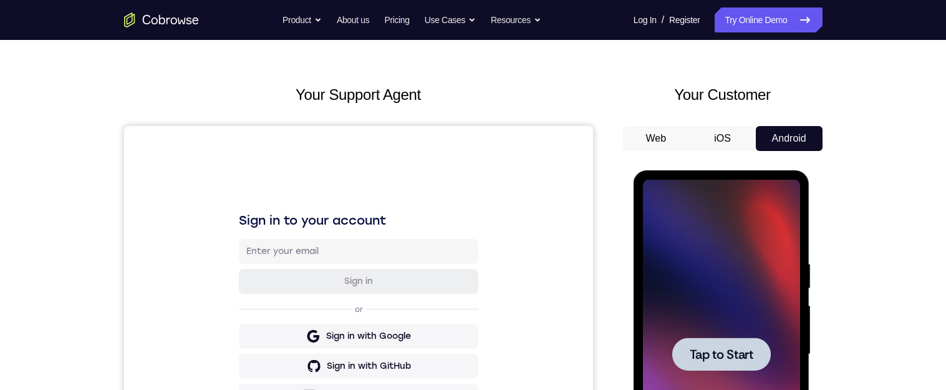
scroll to position [0, 0]
